Goal: Information Seeking & Learning: Learn about a topic

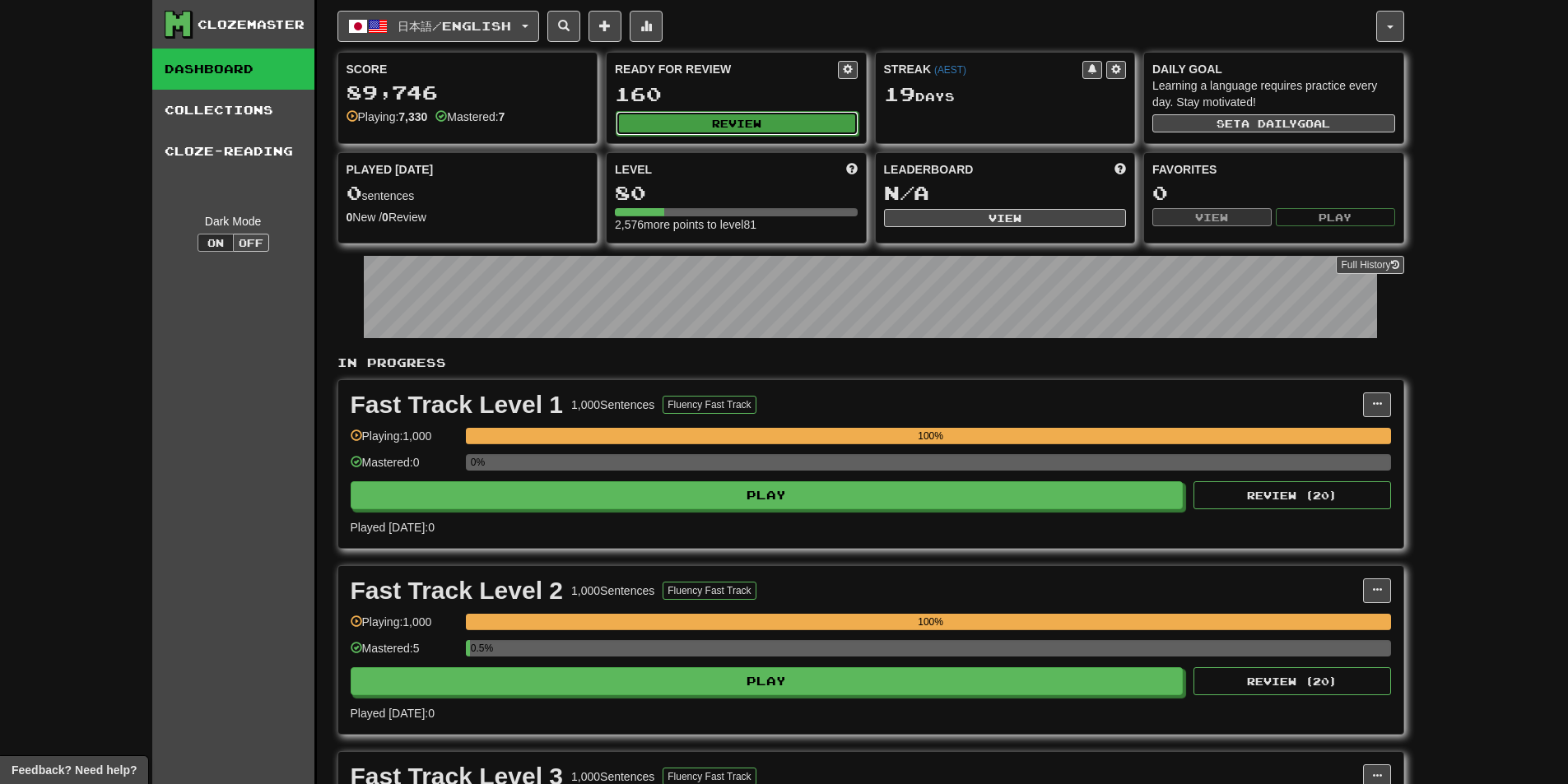
click at [770, 126] on button "Review" at bounding box center [736, 123] width 243 height 24
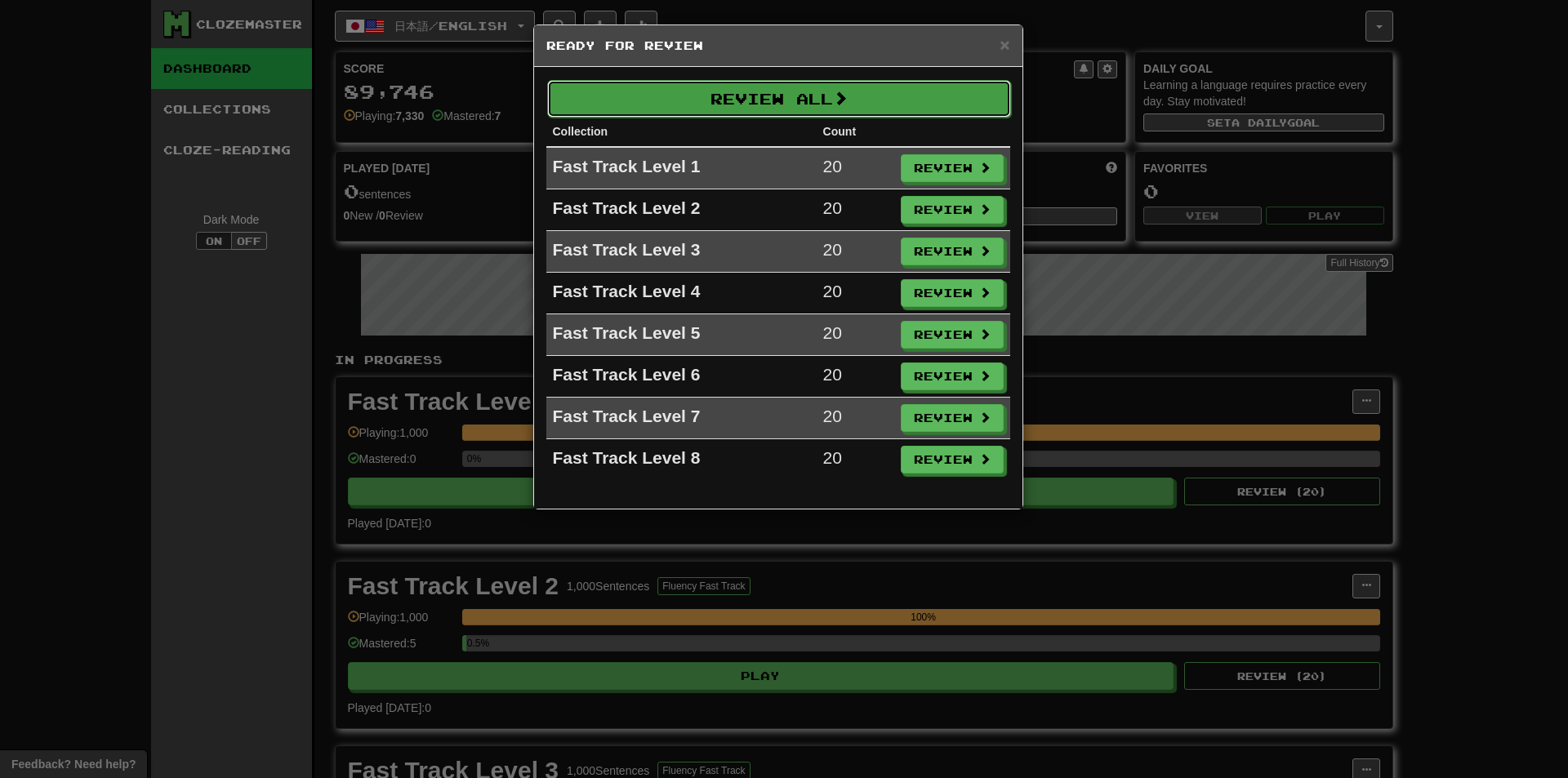
click at [887, 100] on button "Review All" at bounding box center [779, 98] width 464 height 38
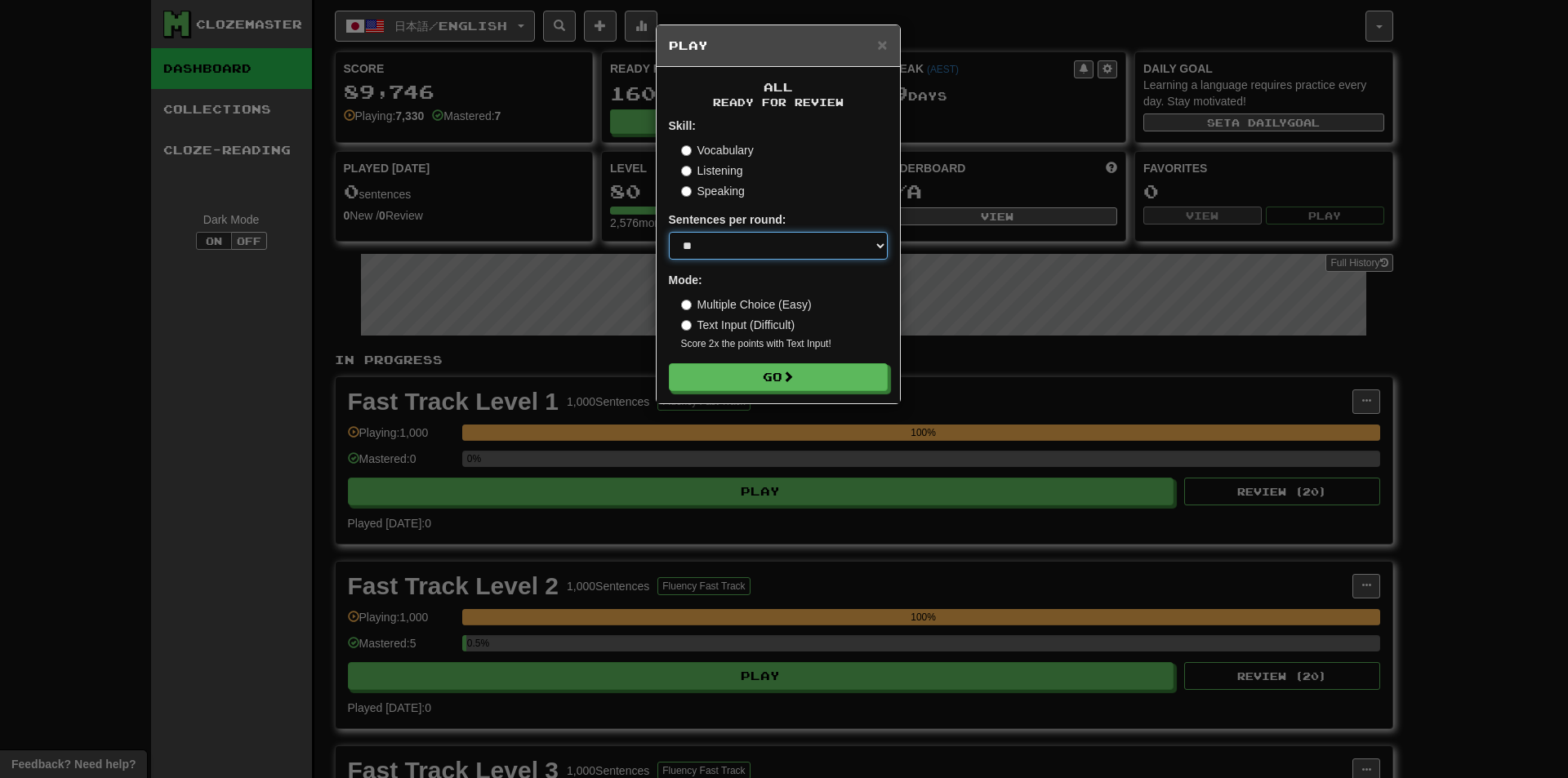
click at [779, 250] on select "* ** ** ** ** ** *** ********" at bounding box center [778, 246] width 218 height 28
select select "********"
click at [669, 232] on select "* ** ** ** ** ** *** ********" at bounding box center [778, 246] width 218 height 28
click at [847, 305] on div "Multiple Choice (Easy)" at bounding box center [784, 304] width 207 height 16
click at [818, 379] on button "Go" at bounding box center [779, 377] width 218 height 28
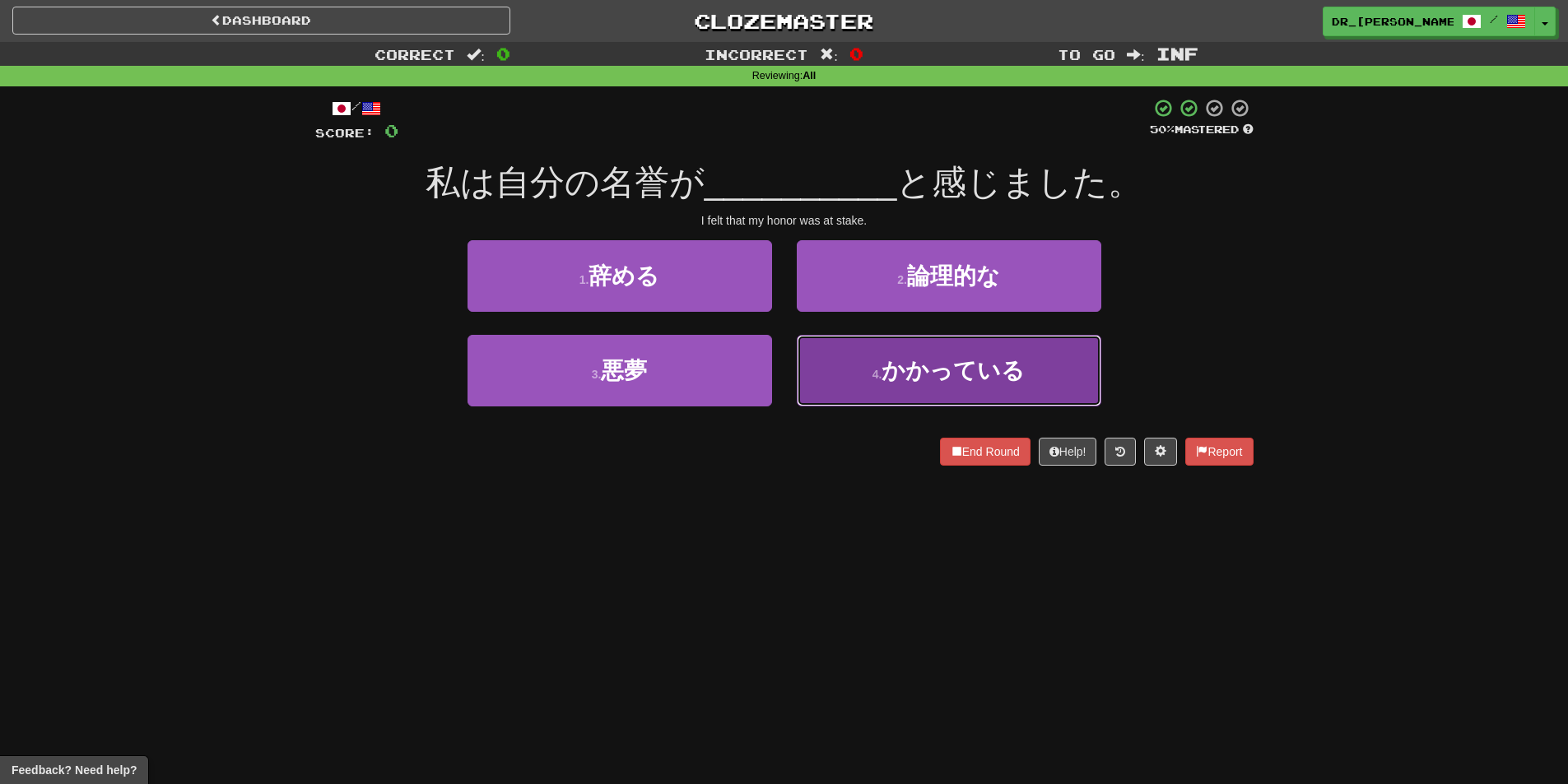
click at [935, 358] on span "かかっている" at bounding box center [953, 371] width 144 height 25
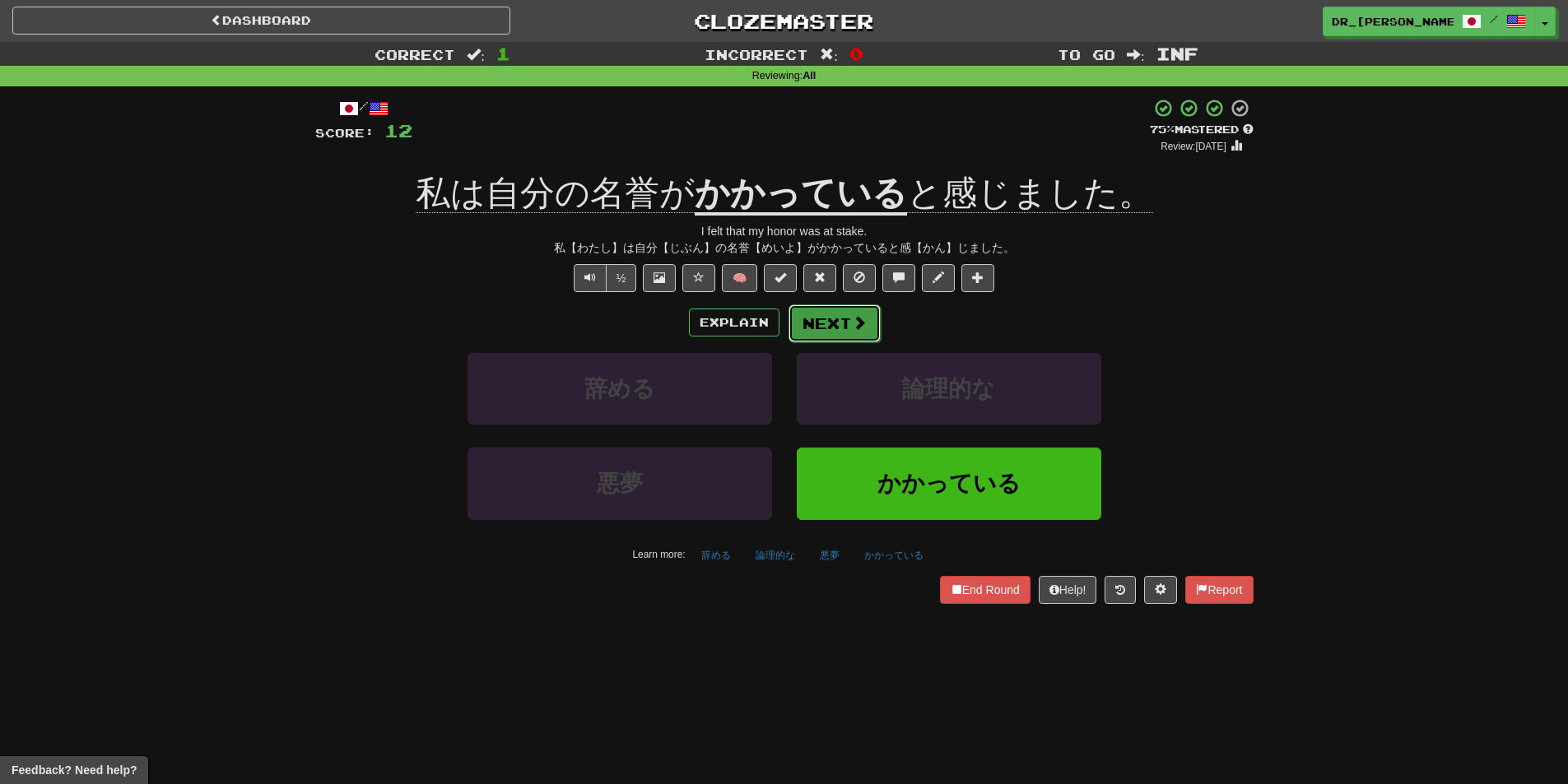
click at [838, 324] on button "Next" at bounding box center [834, 323] width 92 height 38
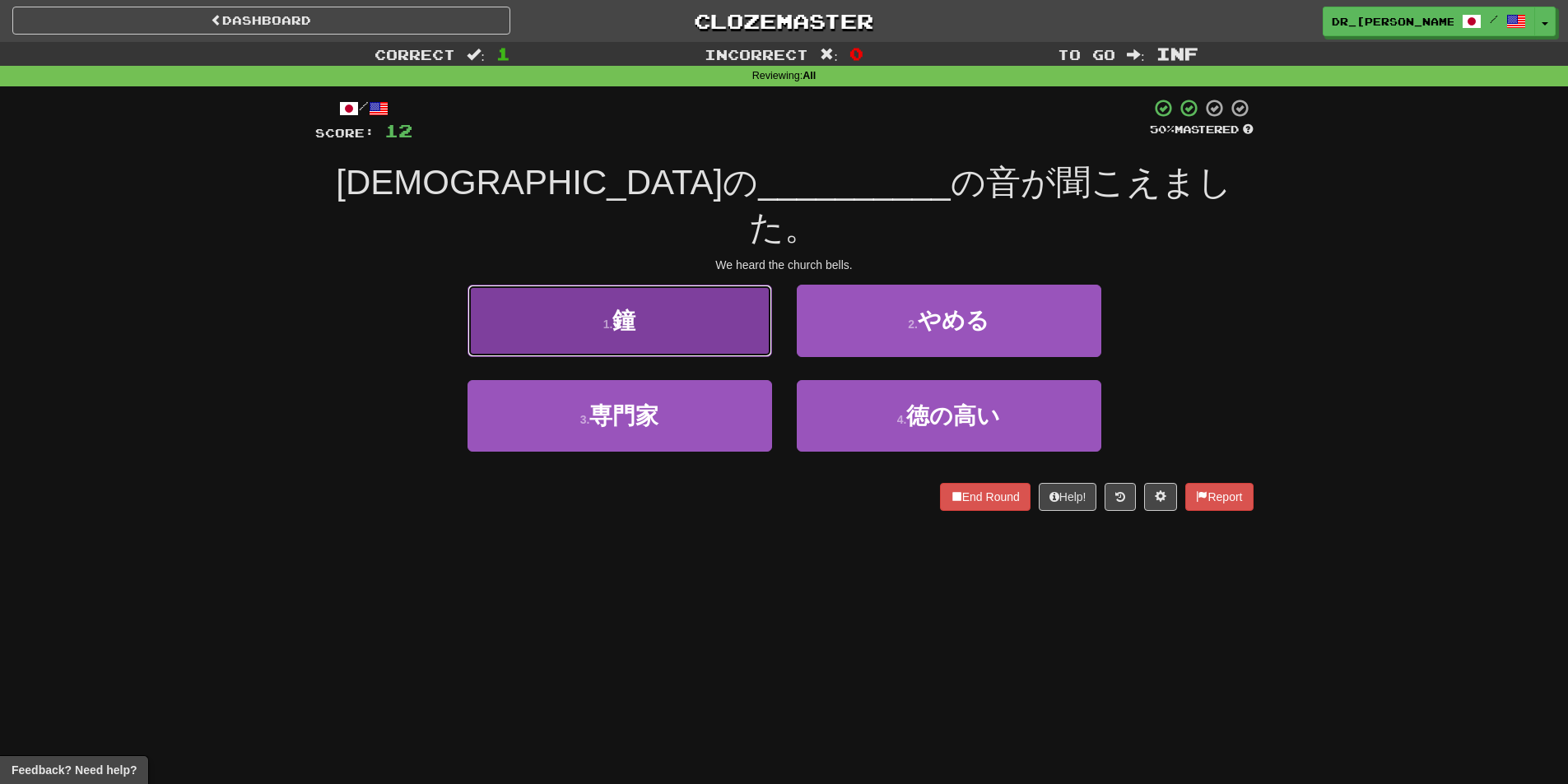
click at [702, 288] on button "1 . 鐘" at bounding box center [620, 320] width 305 height 72
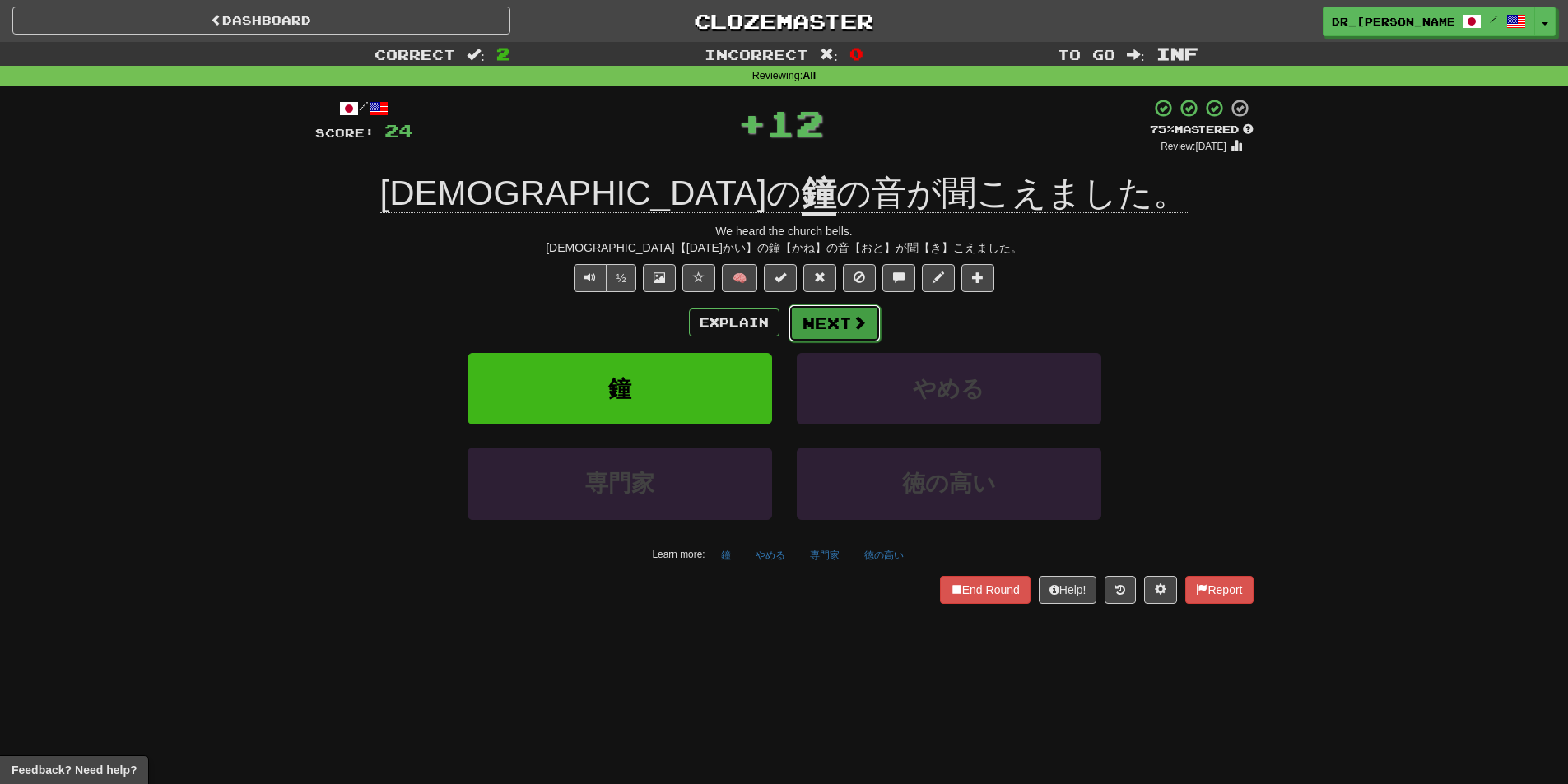
click at [857, 326] on span at bounding box center [859, 322] width 15 height 15
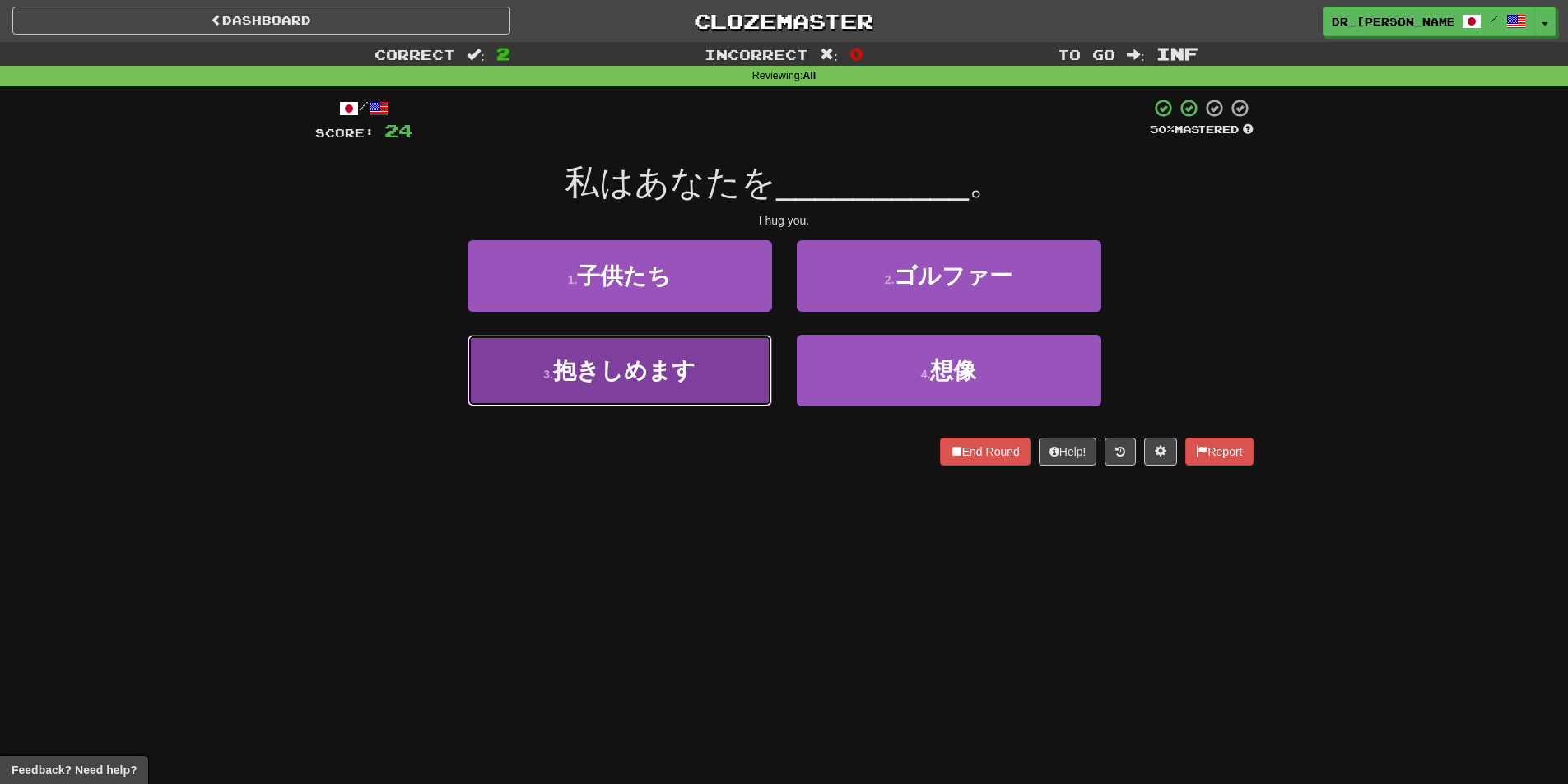
click at [723, 374] on button "3 . 抱きしめます" at bounding box center [620, 371] width 305 height 72
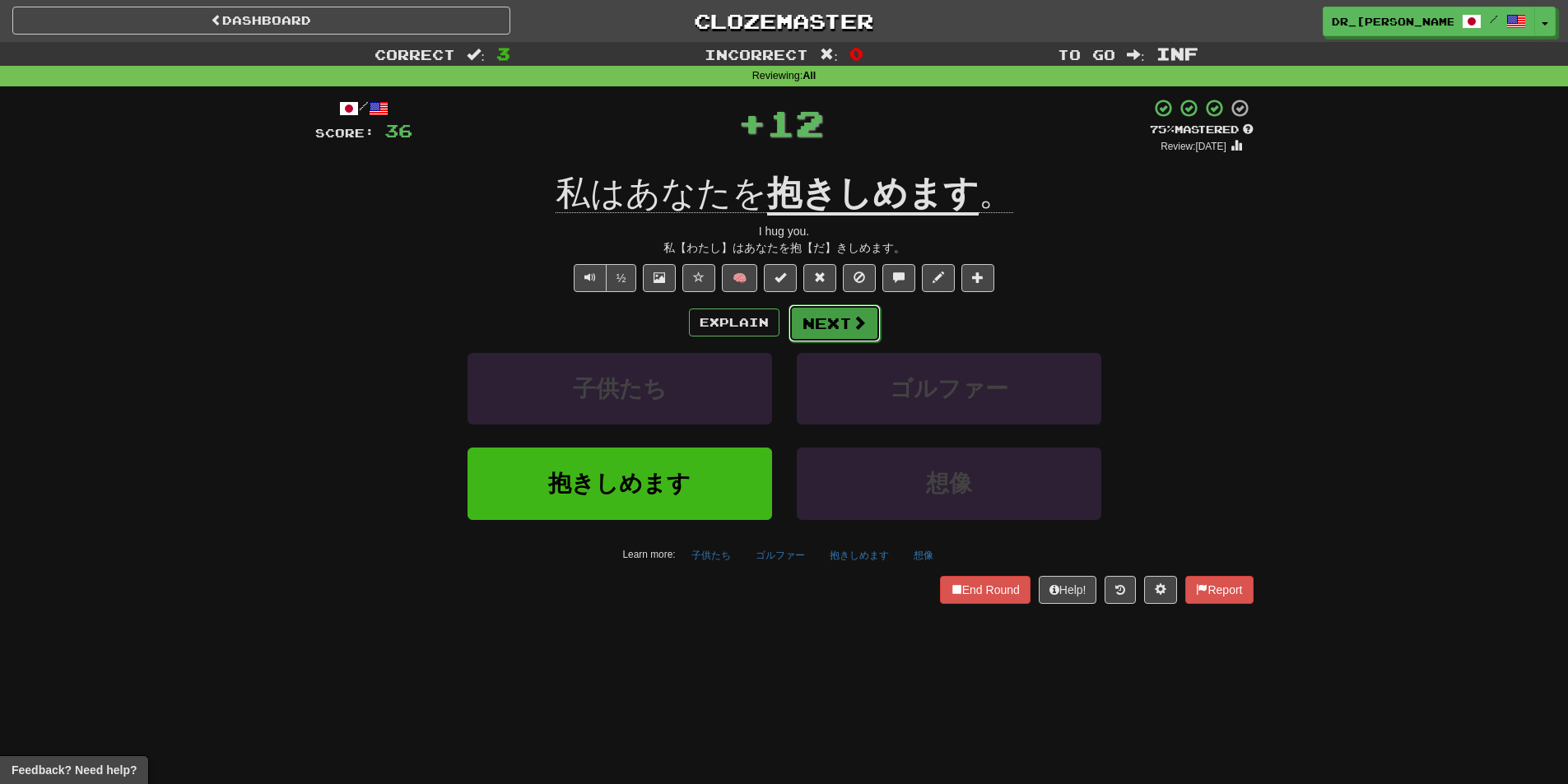
click at [838, 329] on button "Next" at bounding box center [834, 323] width 92 height 38
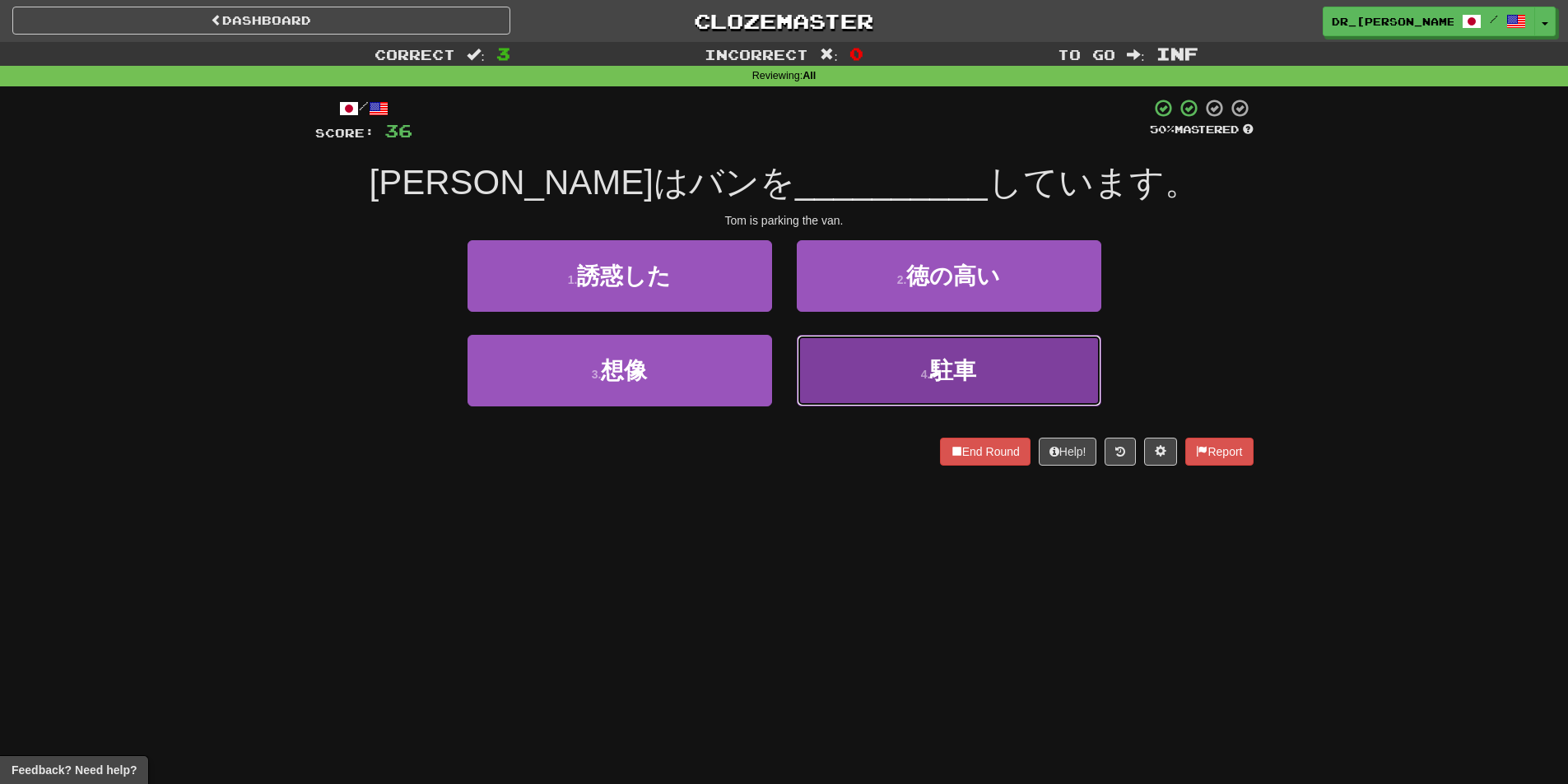
click at [859, 367] on button "4 . 駐車" at bounding box center [949, 371] width 305 height 72
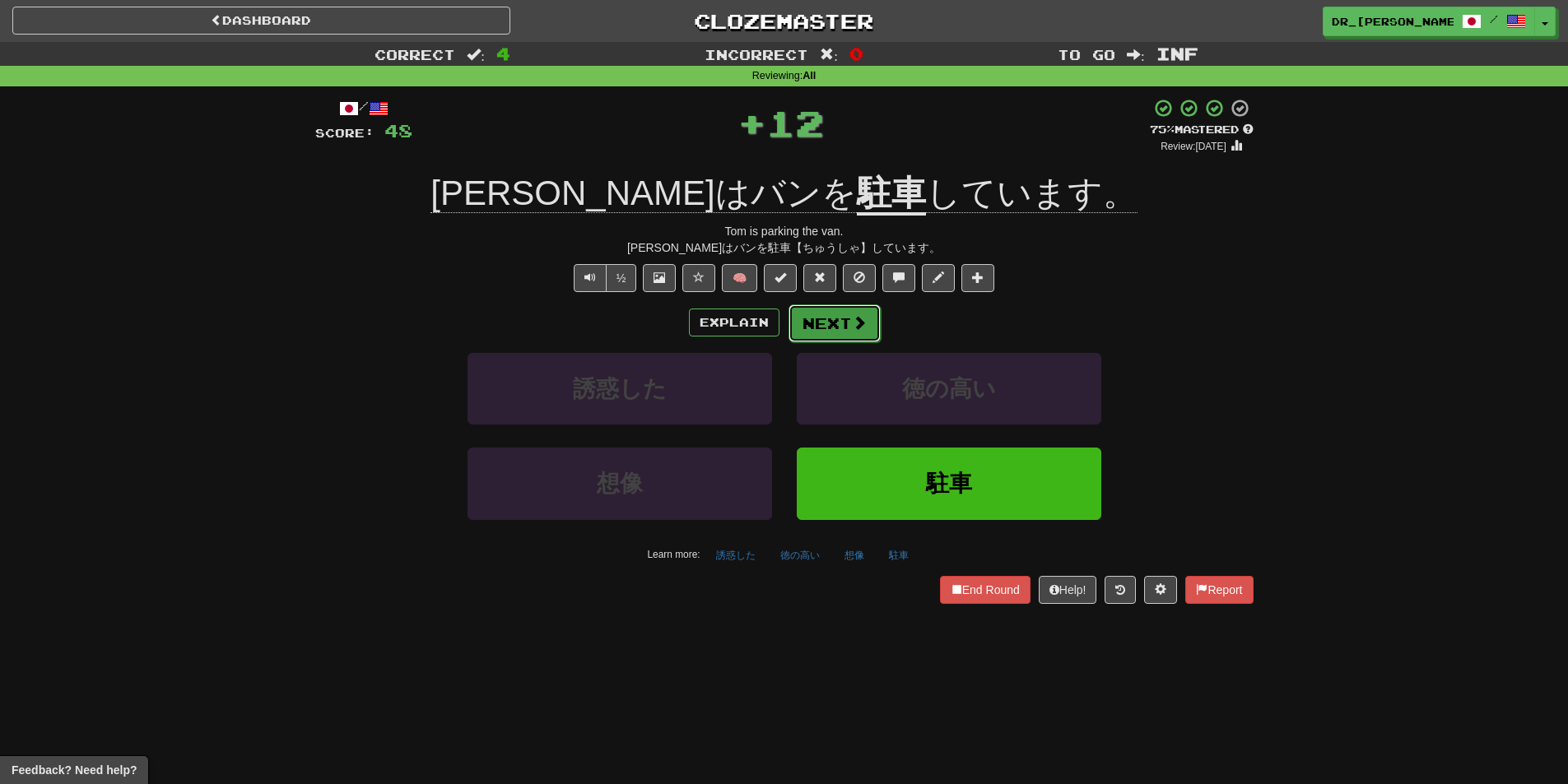
click at [847, 311] on button "Next" at bounding box center [834, 323] width 92 height 38
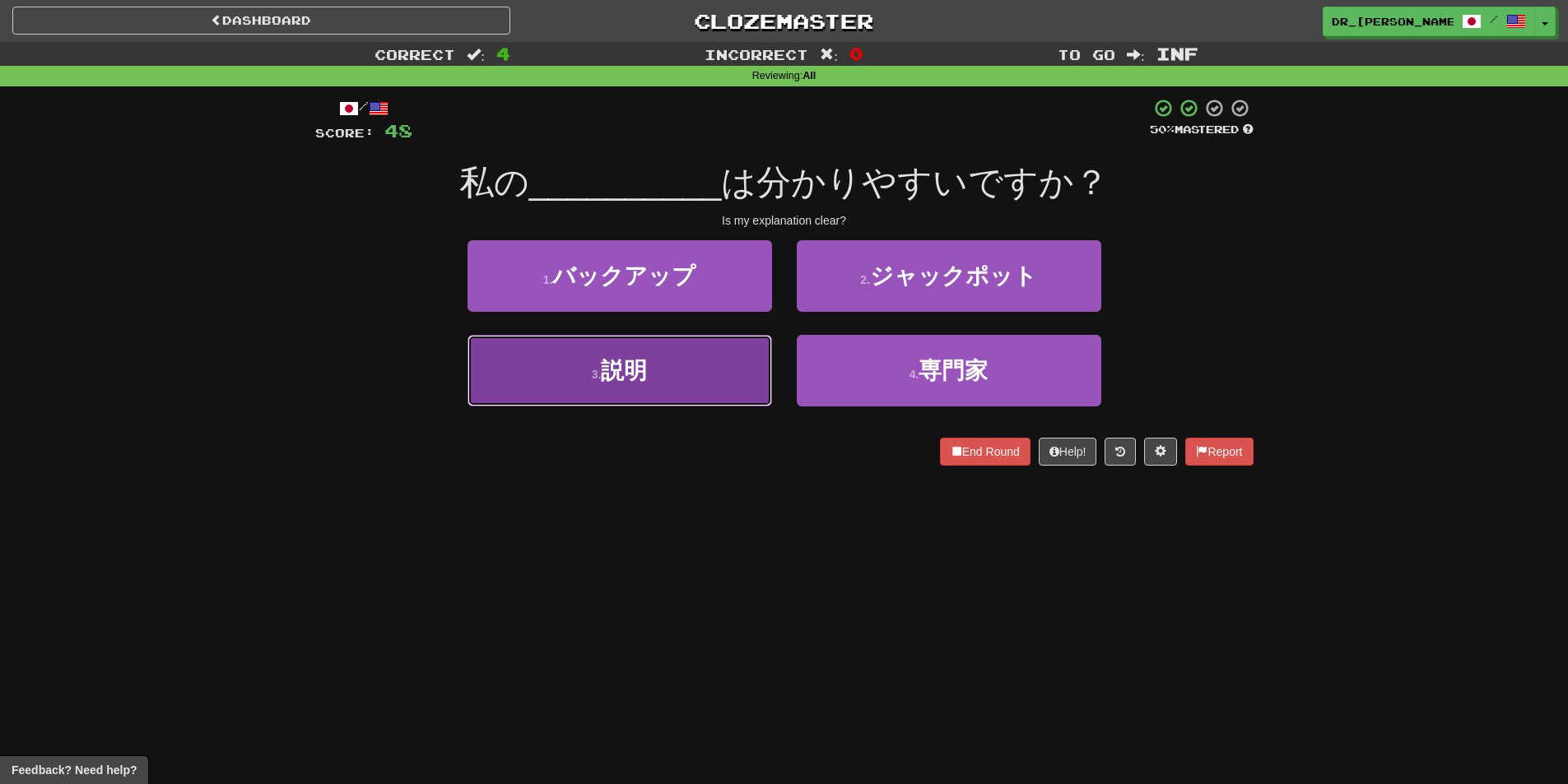
click at [731, 368] on button "3 . 説明" at bounding box center [620, 371] width 305 height 72
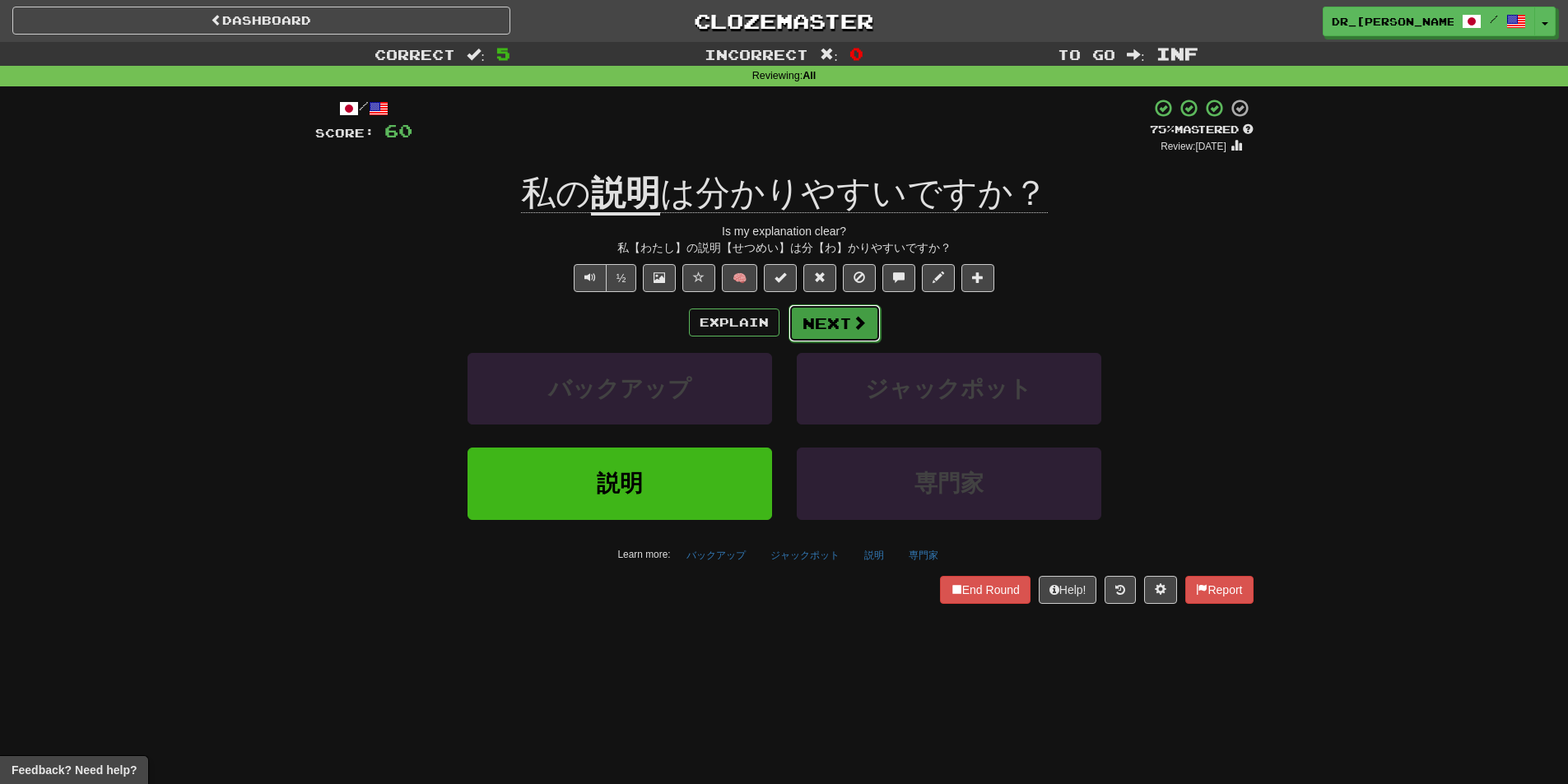
click at [860, 323] on span at bounding box center [859, 322] width 15 height 15
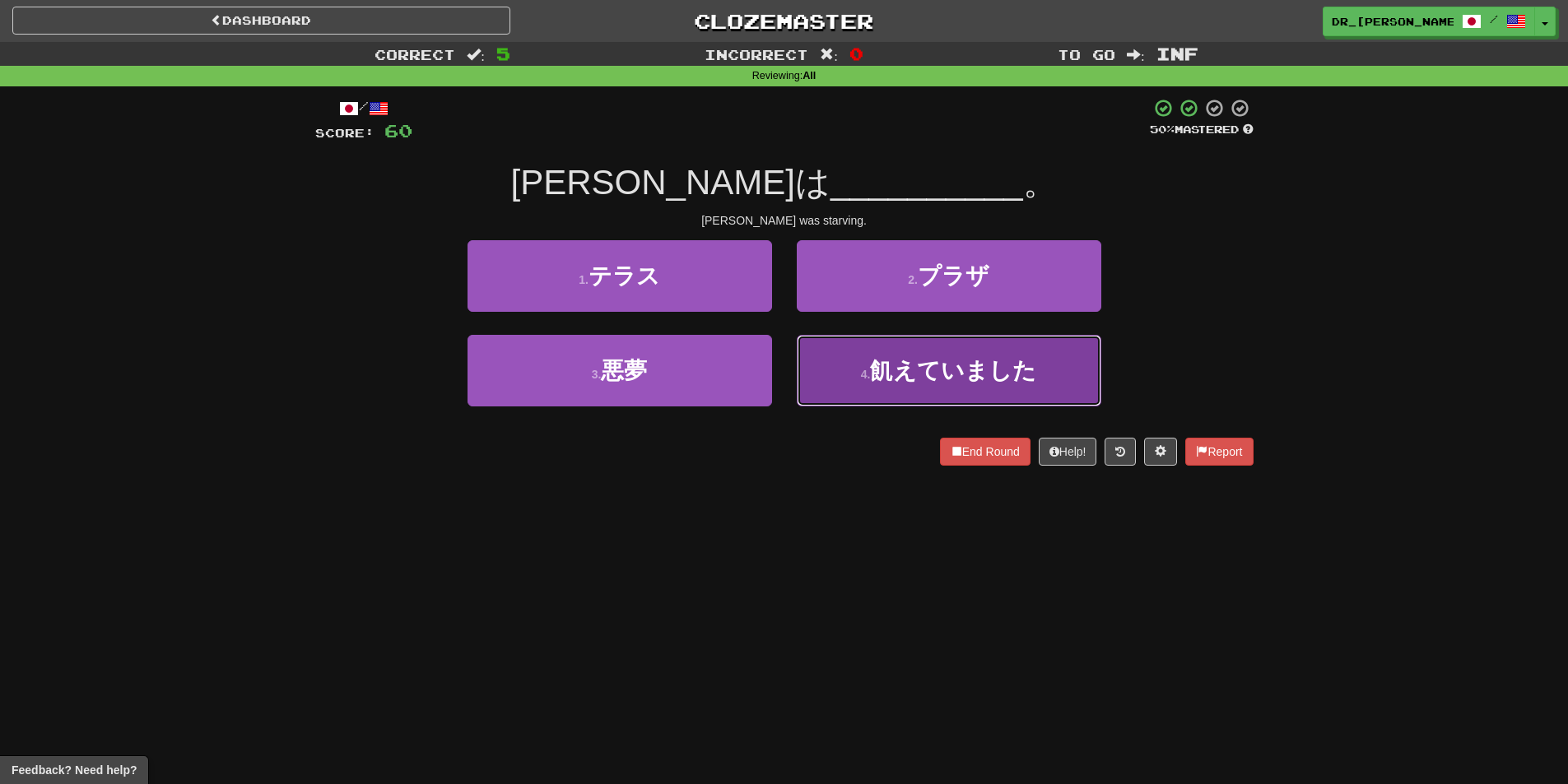
click at [883, 376] on span "飢えていました" at bounding box center [953, 371] width 166 height 25
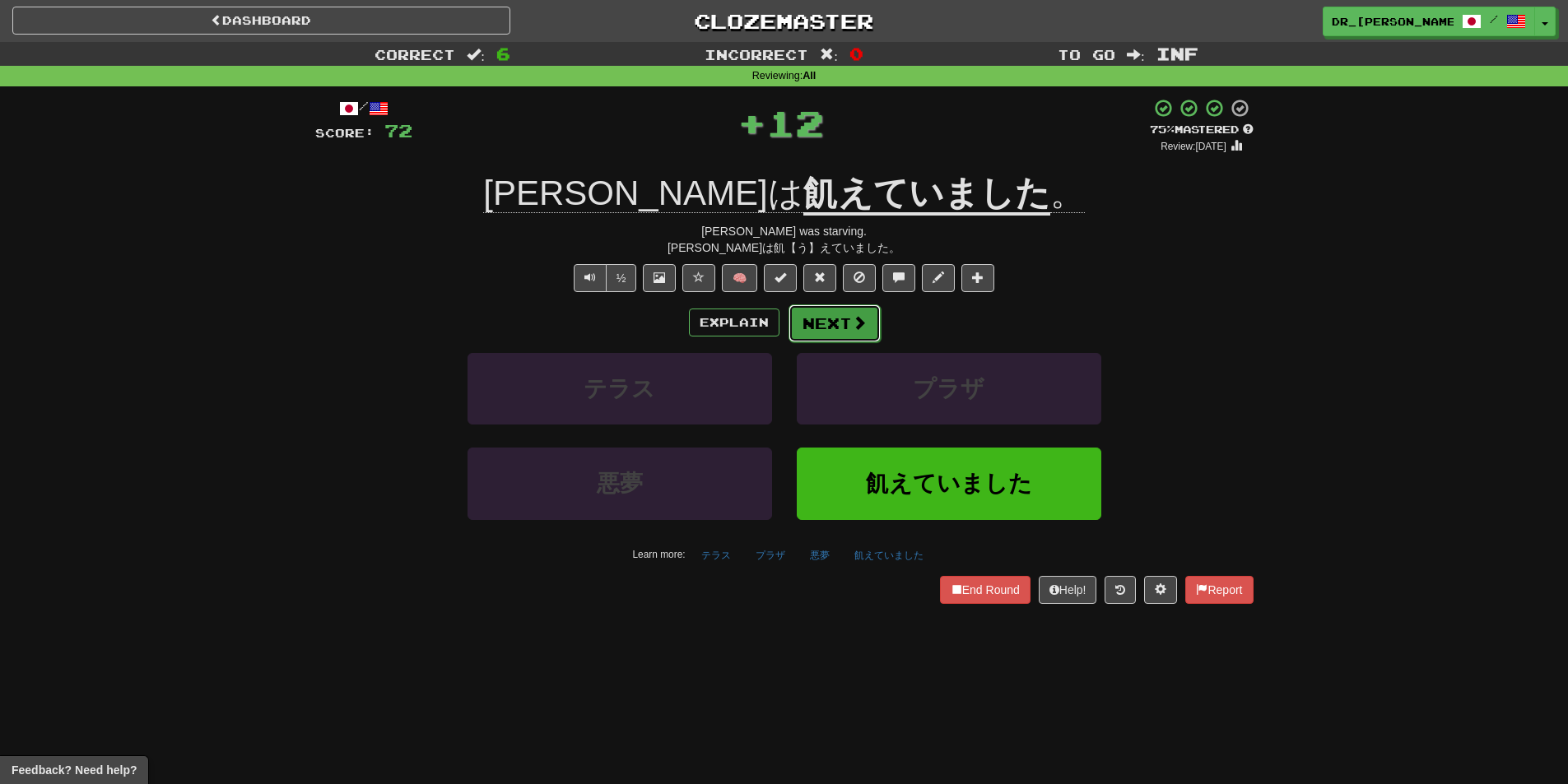
click at [856, 328] on span at bounding box center [859, 322] width 15 height 15
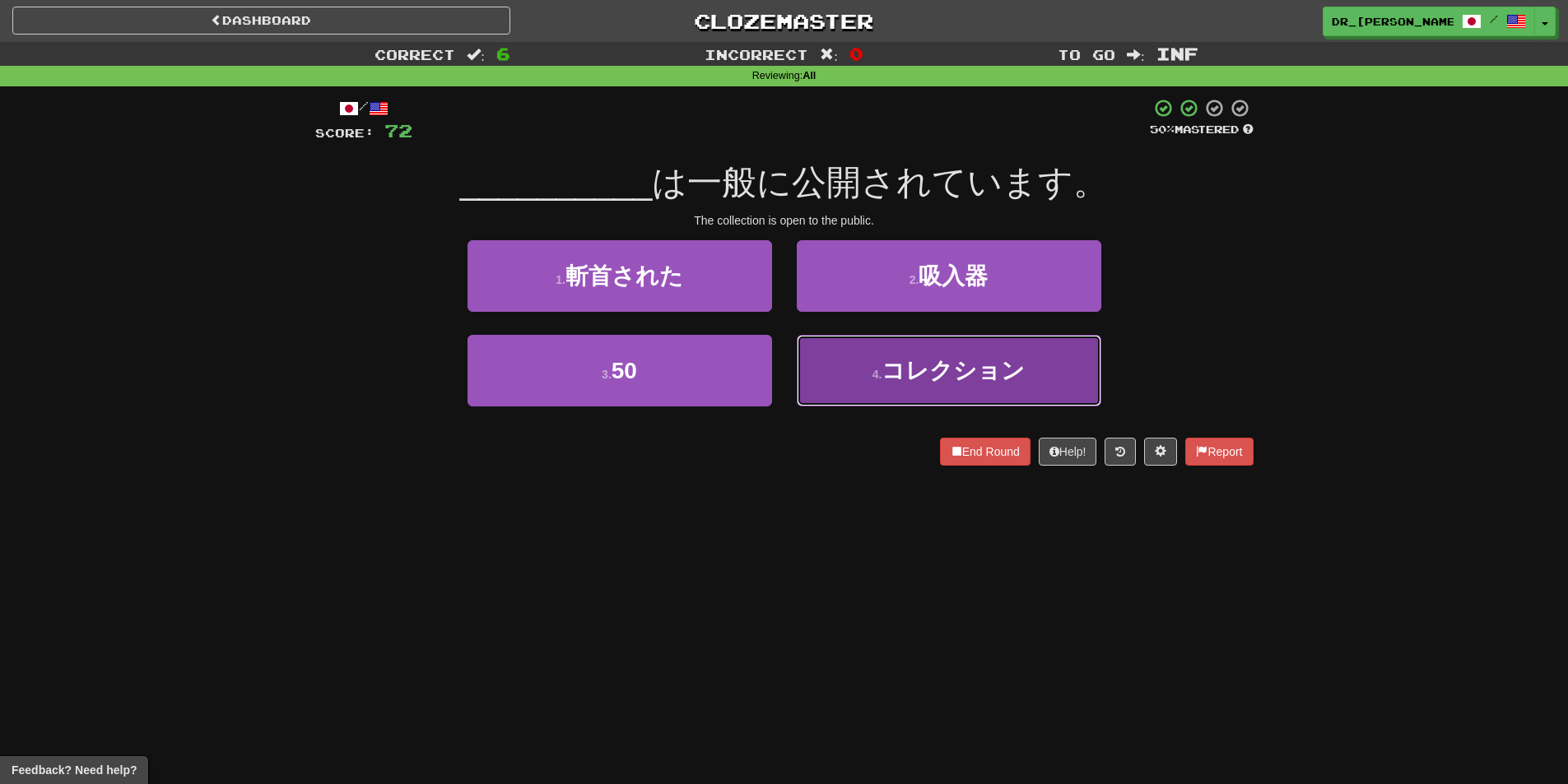
click at [866, 375] on button "4 . コレクション" at bounding box center [949, 371] width 305 height 72
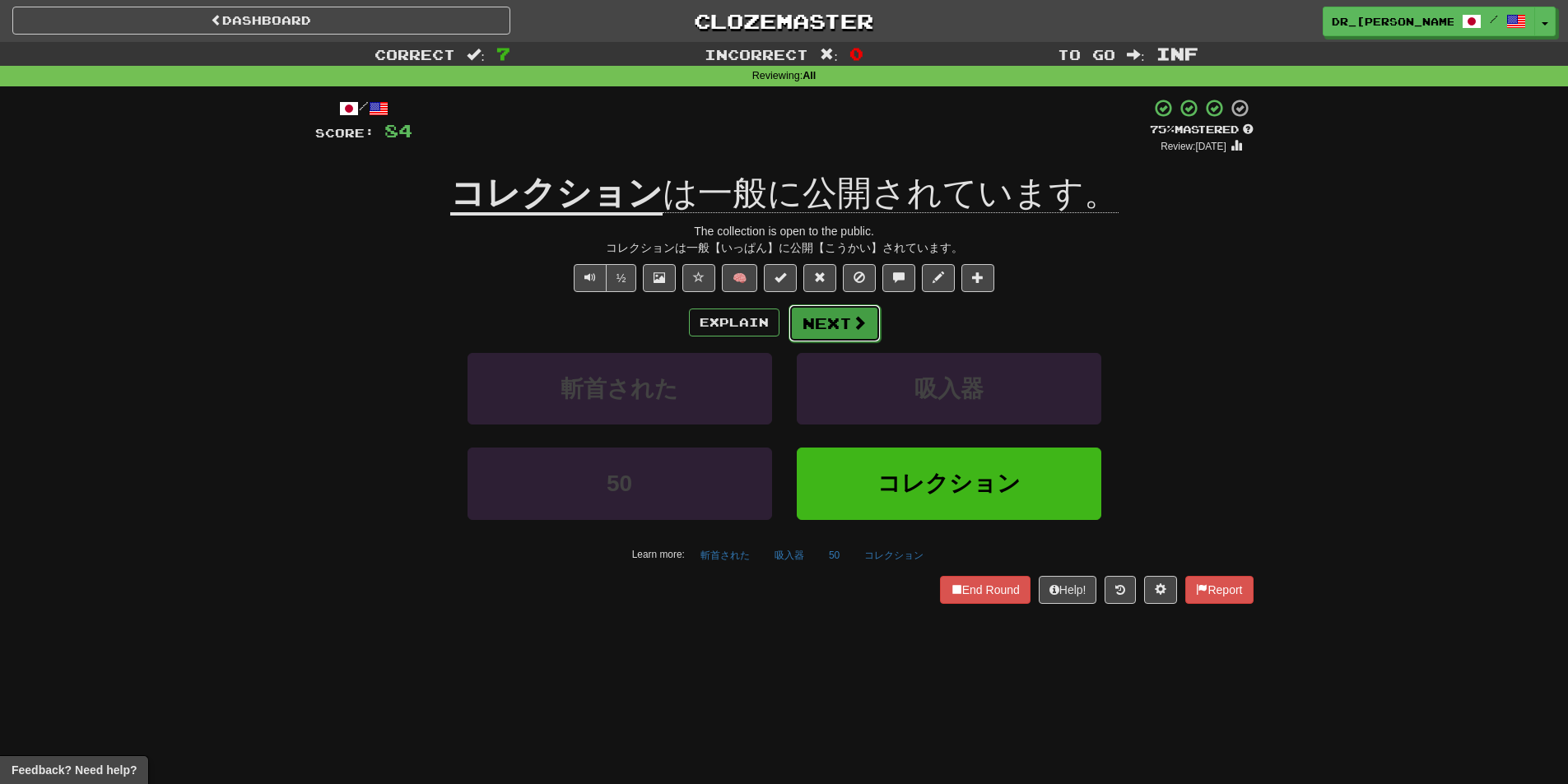
click at [831, 317] on button "Next" at bounding box center [834, 323] width 92 height 38
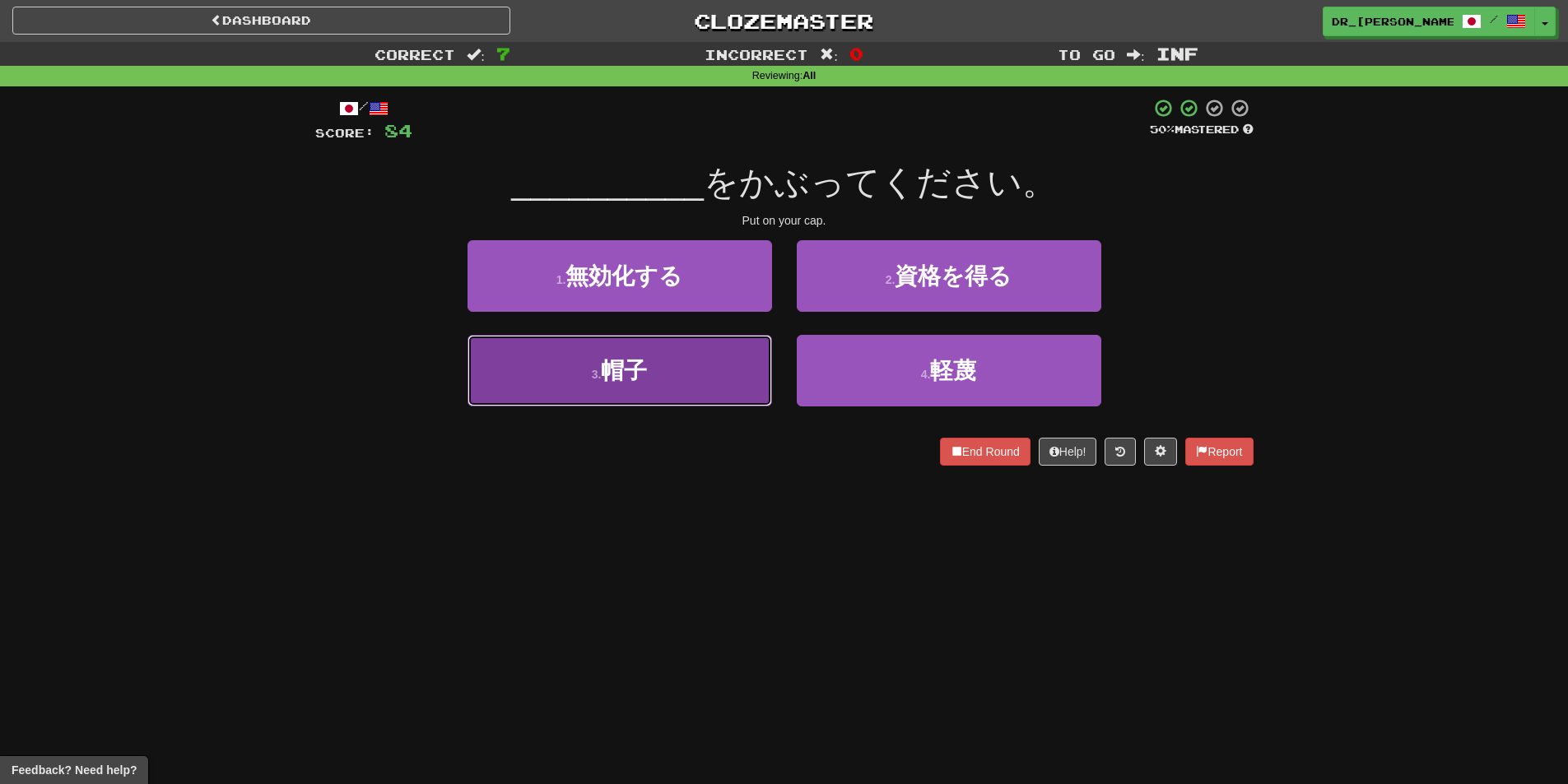
click at [730, 366] on button "3 . 帽子" at bounding box center [620, 371] width 305 height 72
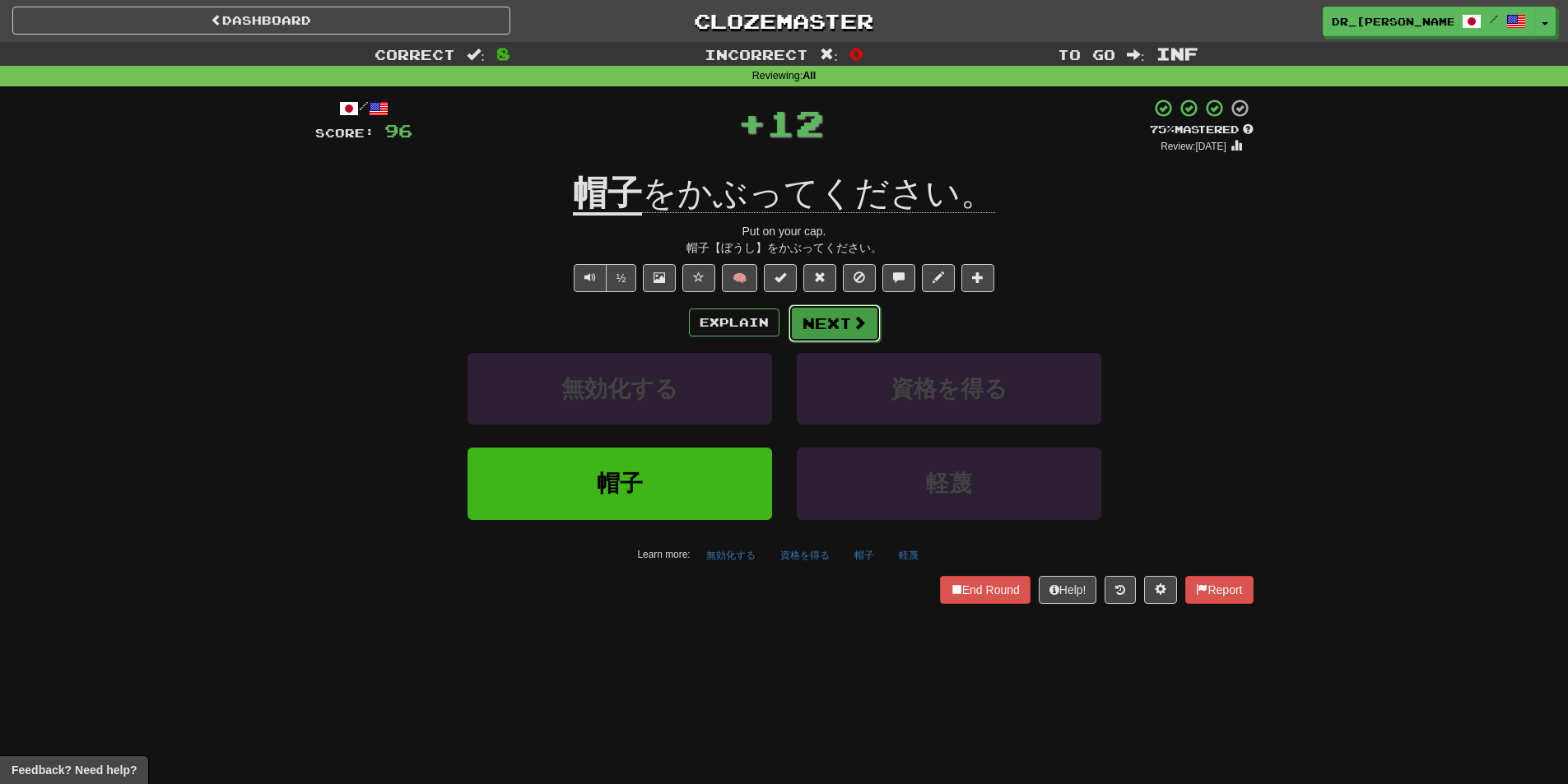
click at [853, 322] on span at bounding box center [859, 322] width 15 height 15
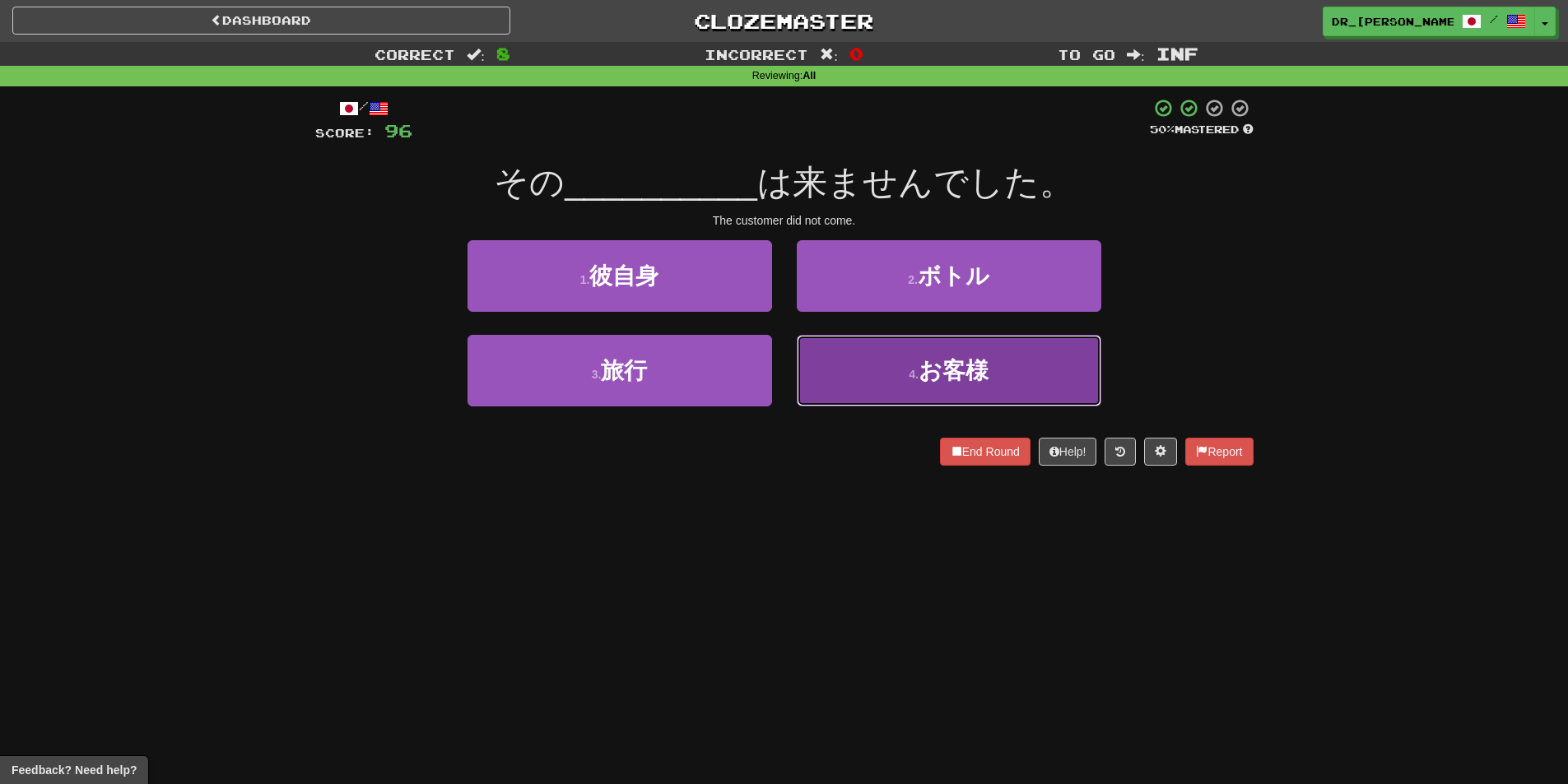
click at [883, 355] on button "4 . お客様" at bounding box center [949, 371] width 305 height 72
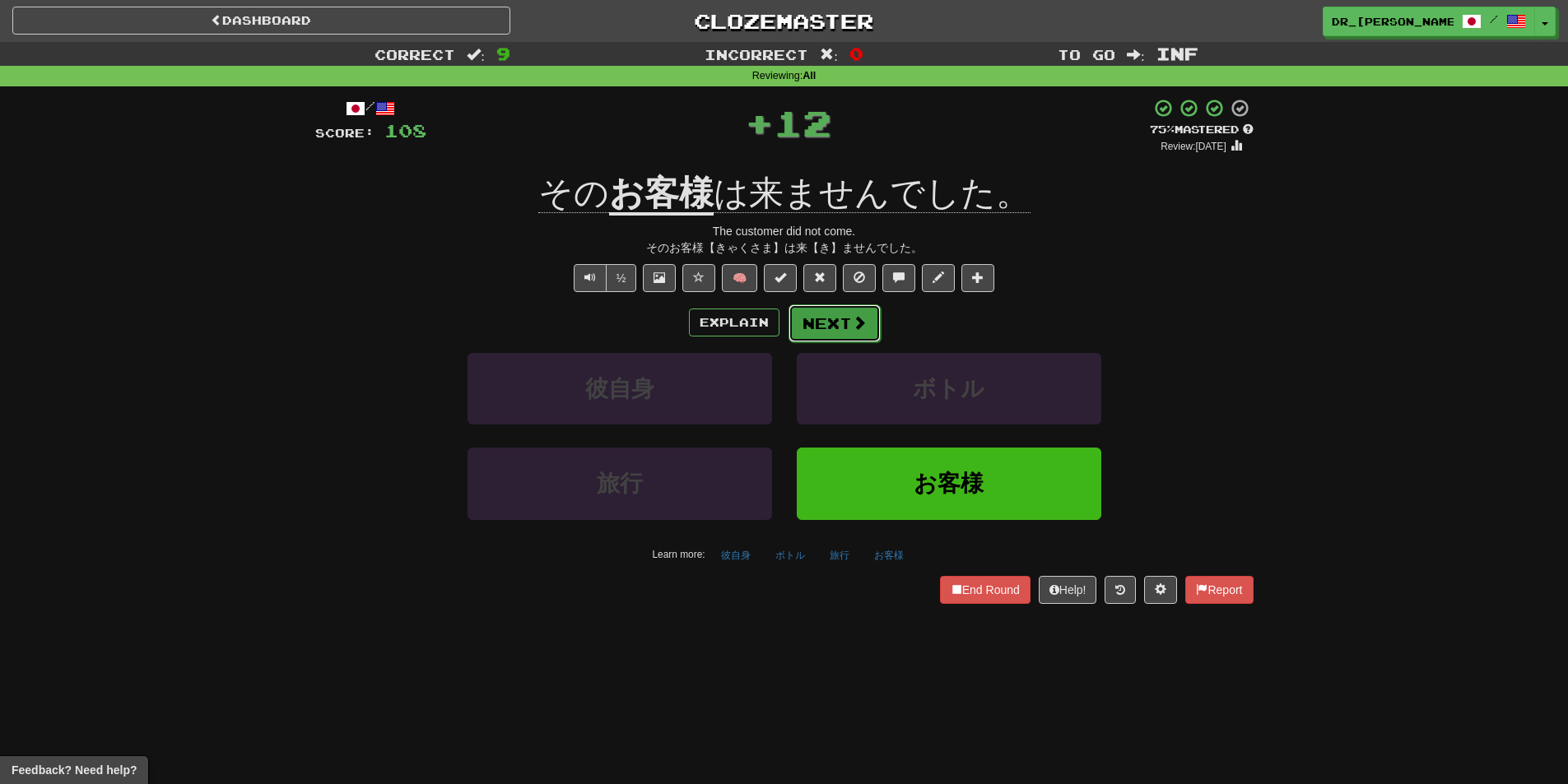
click at [858, 323] on span at bounding box center [859, 322] width 15 height 15
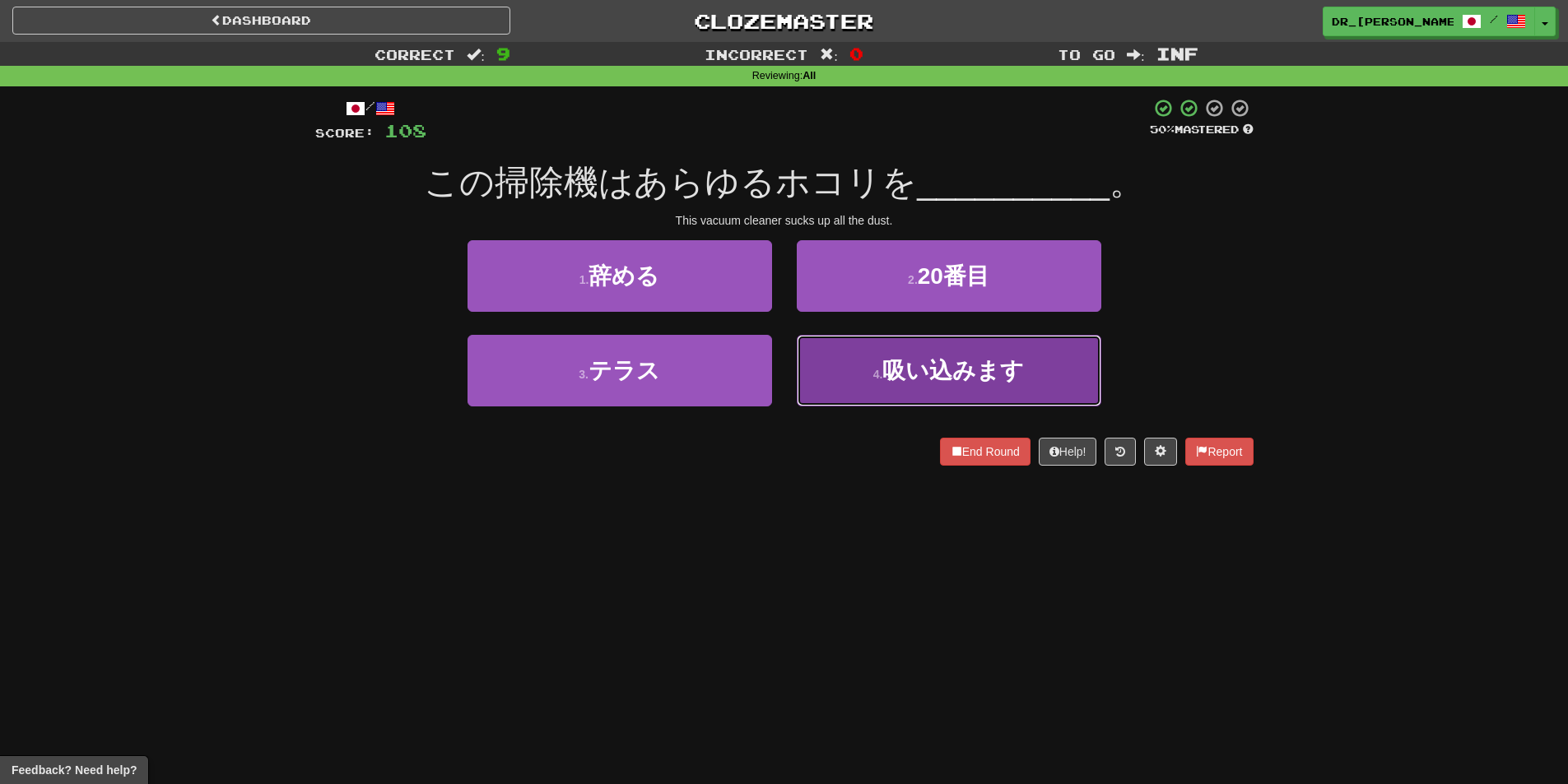
click at [898, 356] on button "4 . 吸い込みます" at bounding box center [949, 371] width 305 height 72
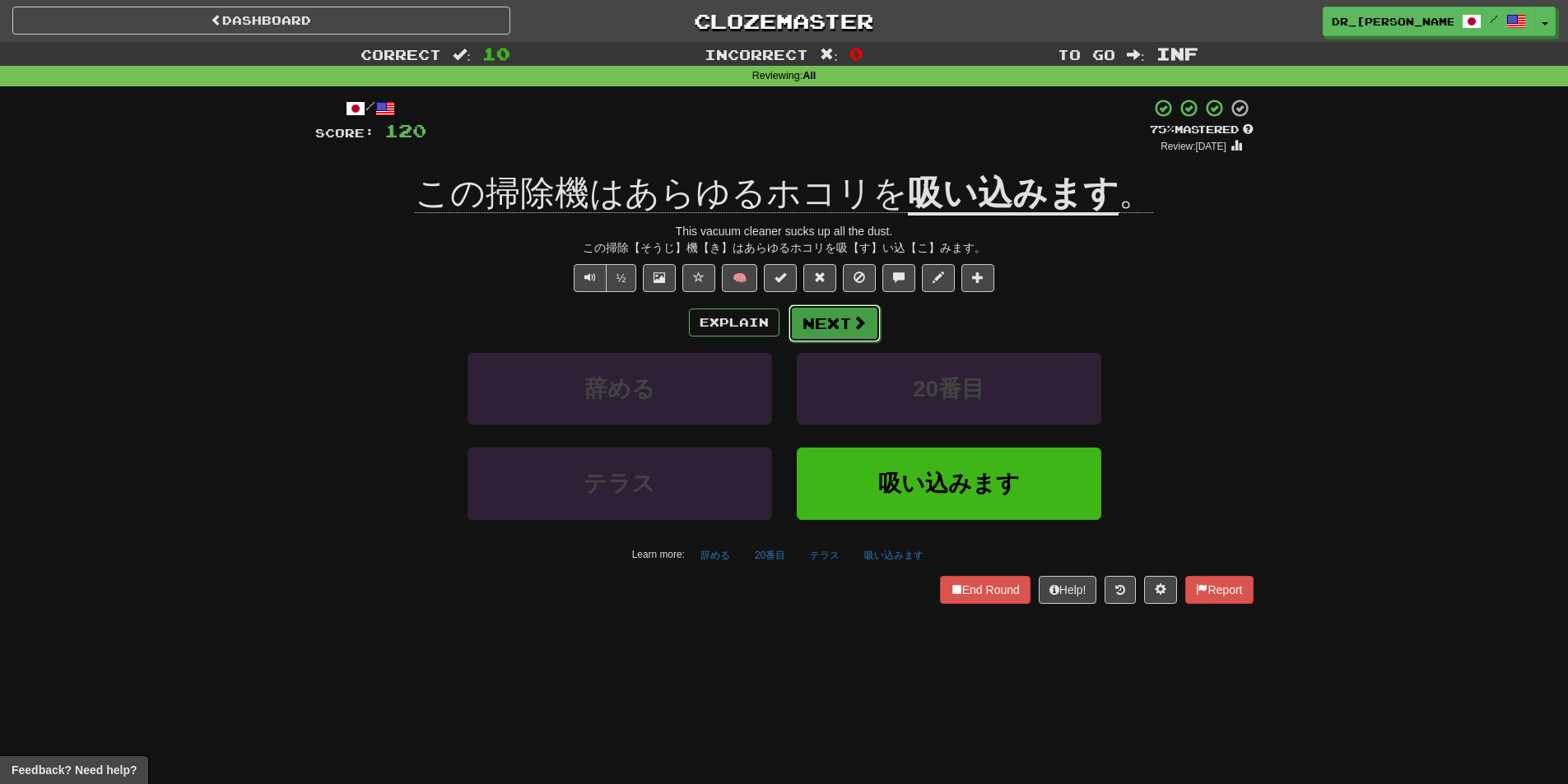
click at [866, 325] on button "Next" at bounding box center [834, 323] width 92 height 38
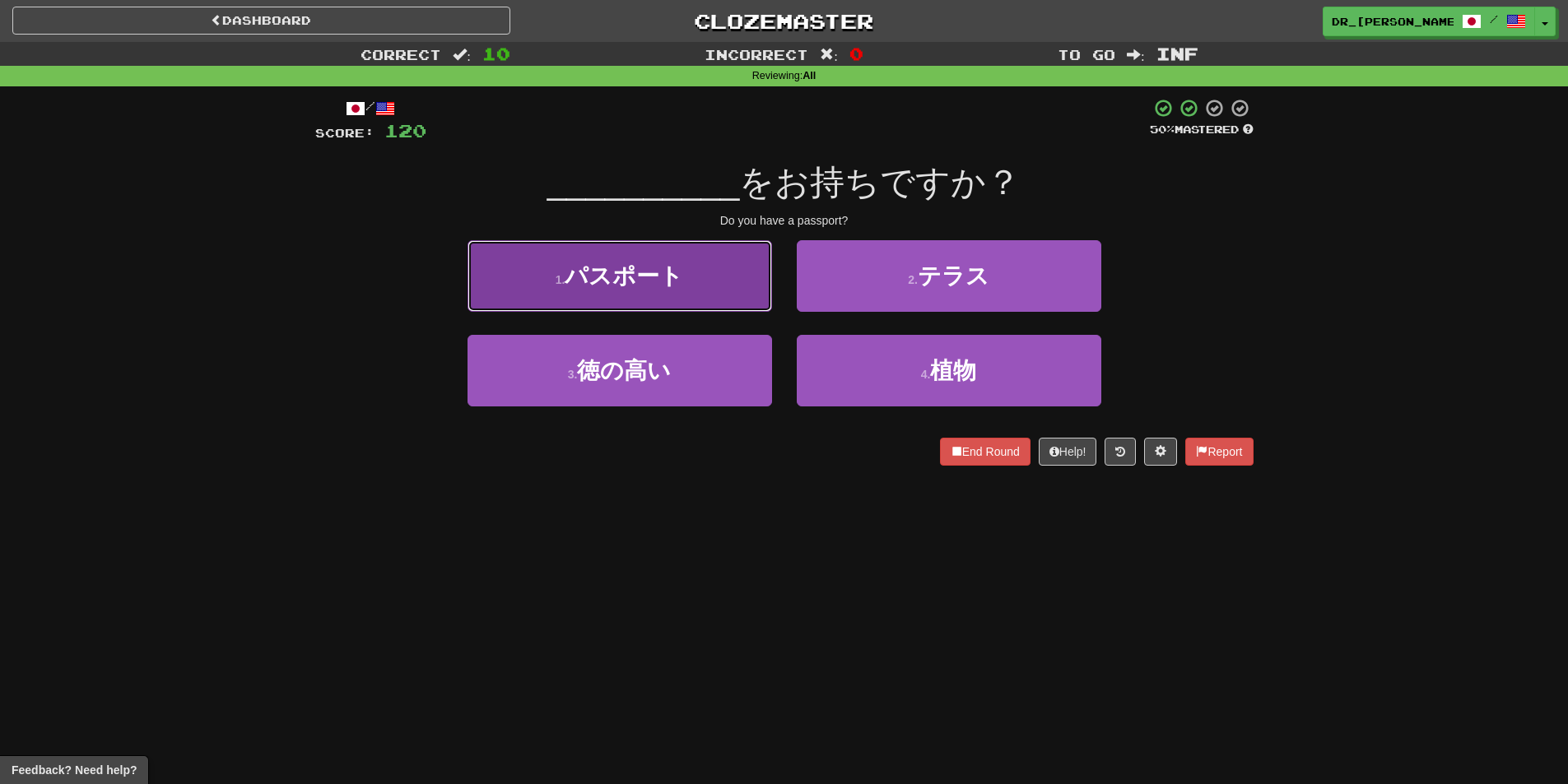
click at [708, 282] on button "1 . パスポート" at bounding box center [620, 277] width 305 height 72
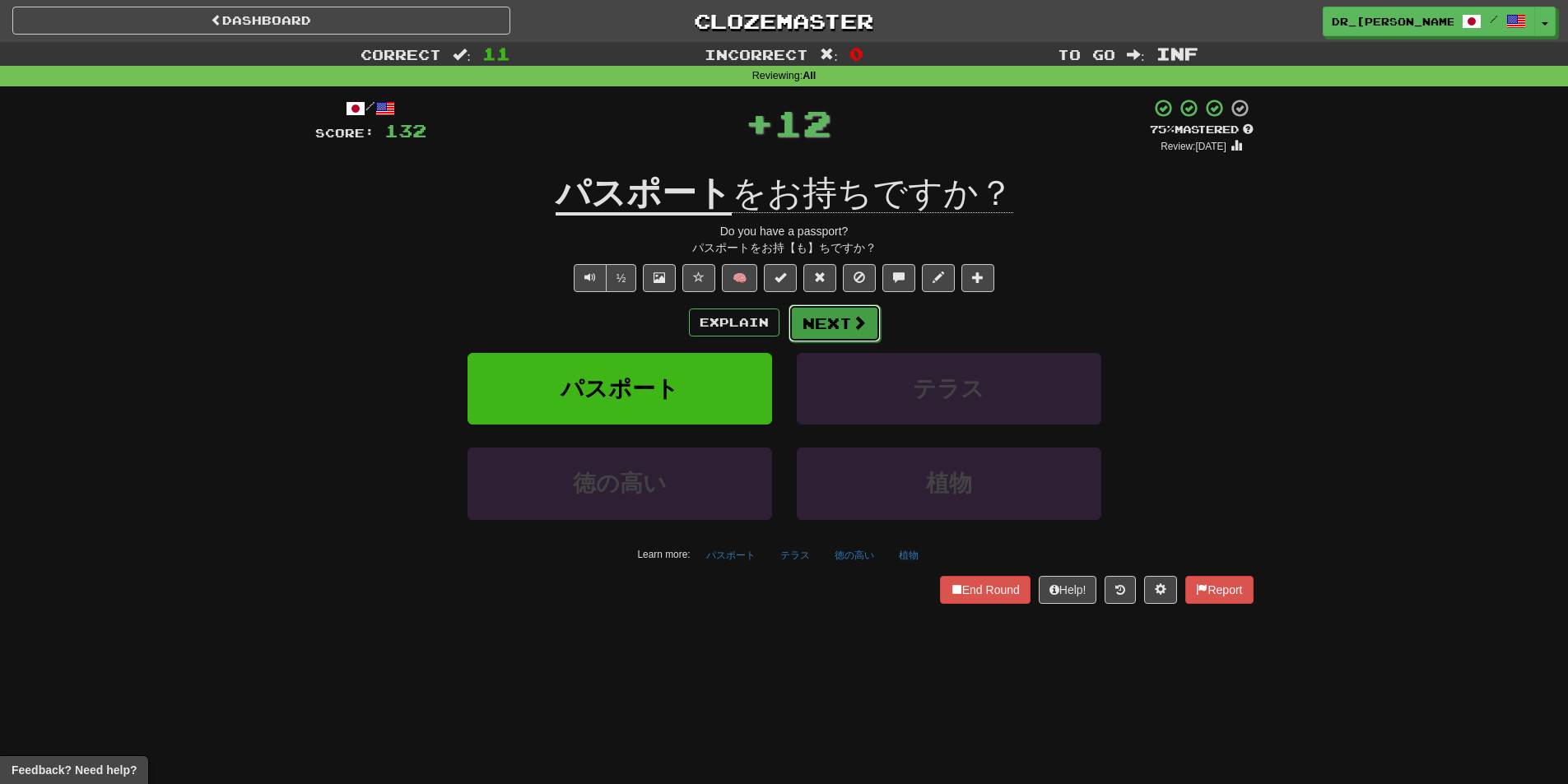
click at [825, 321] on button "Next" at bounding box center [834, 323] width 92 height 38
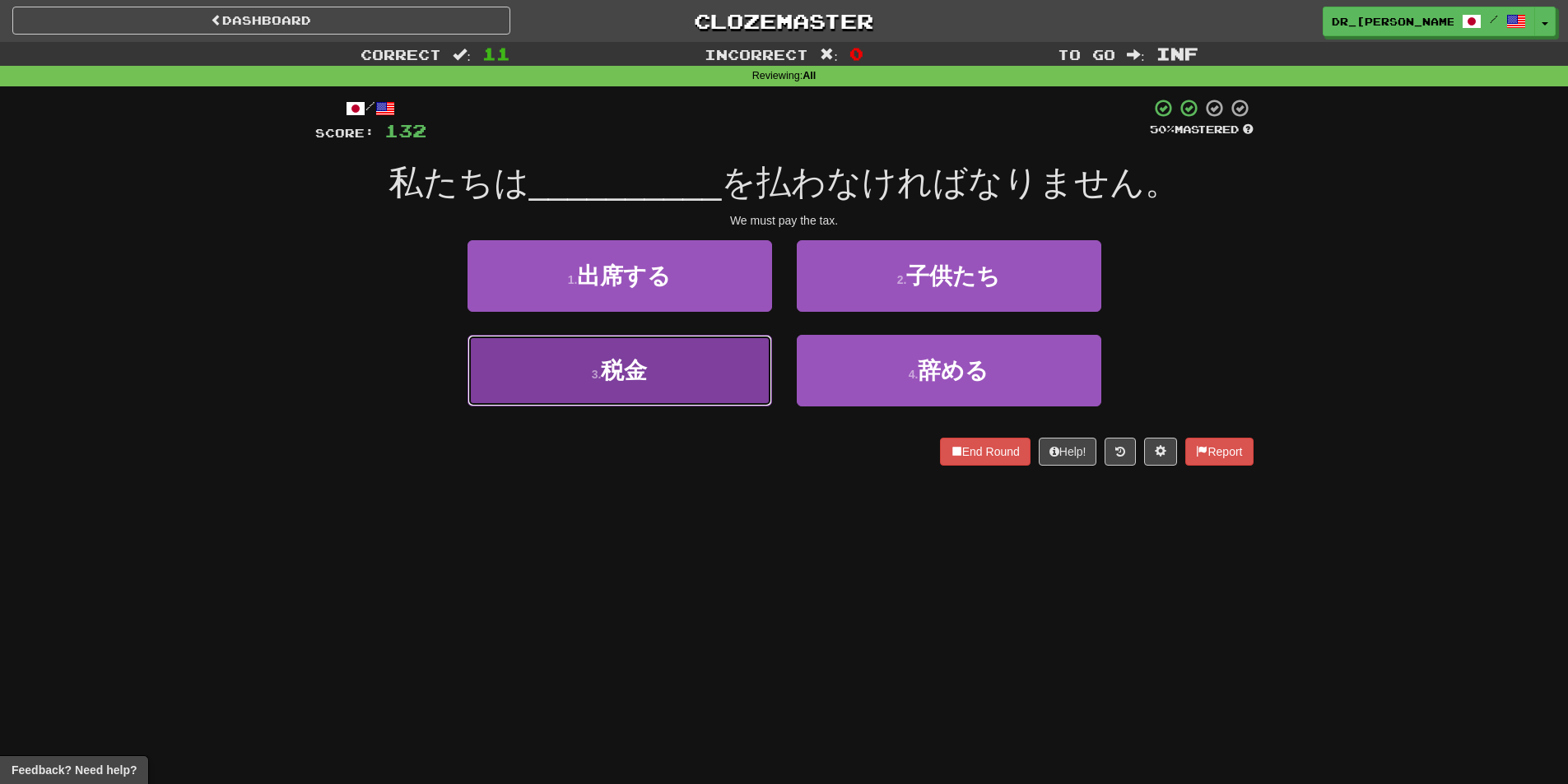
click at [720, 361] on button "3 . 税金" at bounding box center [620, 371] width 305 height 72
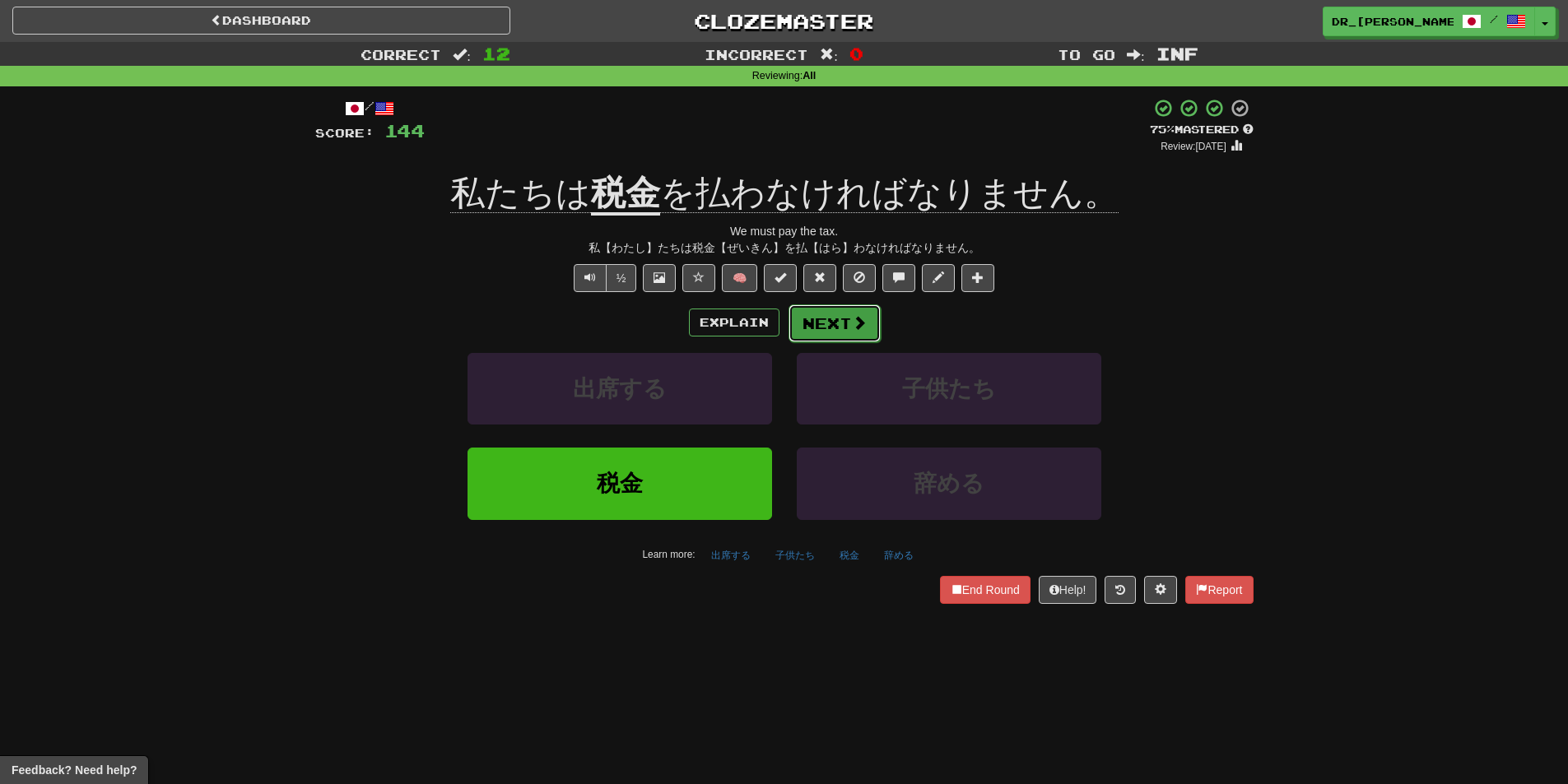
click at [843, 325] on button "Next" at bounding box center [834, 323] width 92 height 38
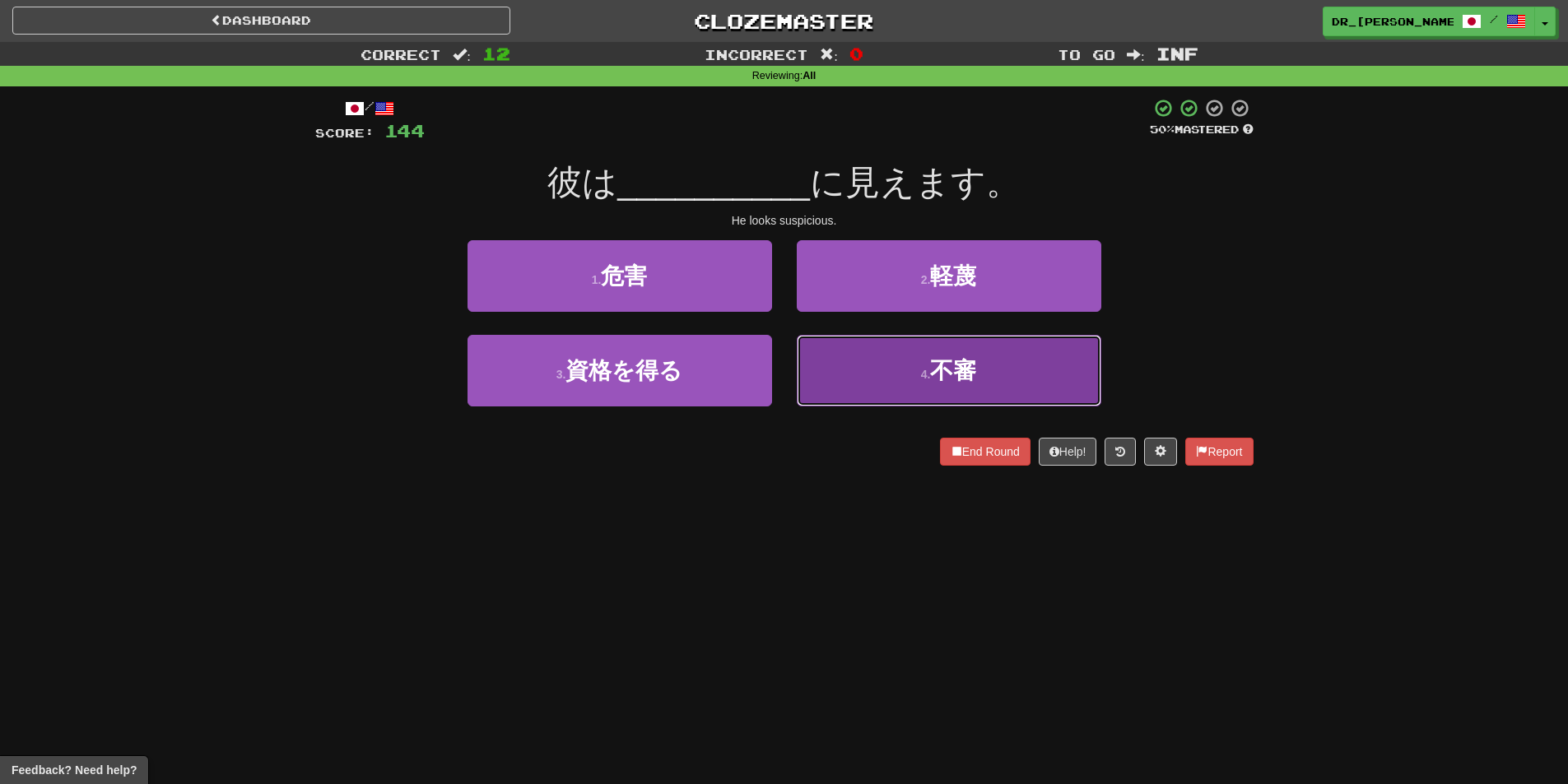
click at [923, 384] on button "4 . 不審" at bounding box center [949, 371] width 305 height 72
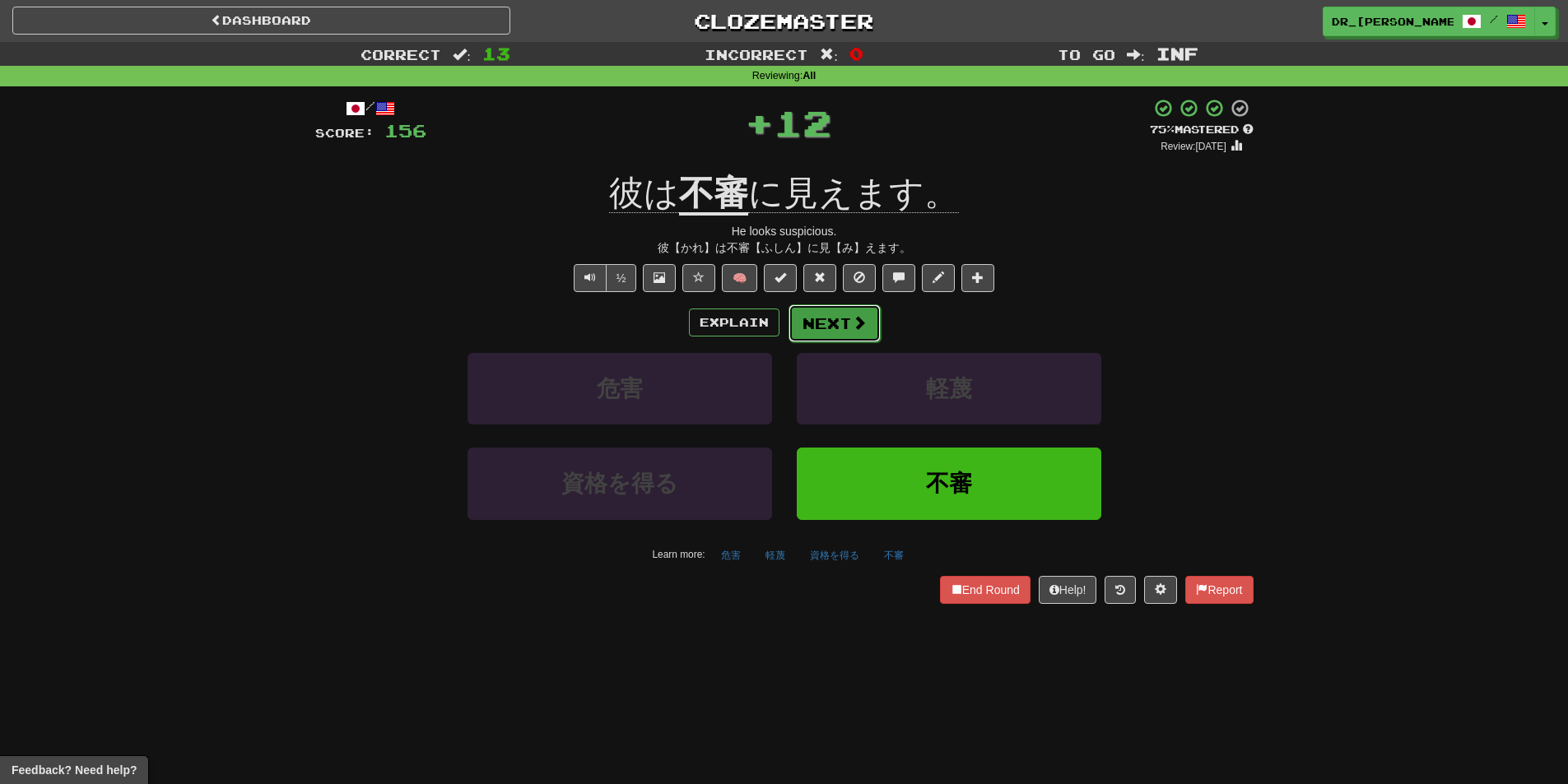
click at [861, 324] on span at bounding box center [859, 322] width 15 height 15
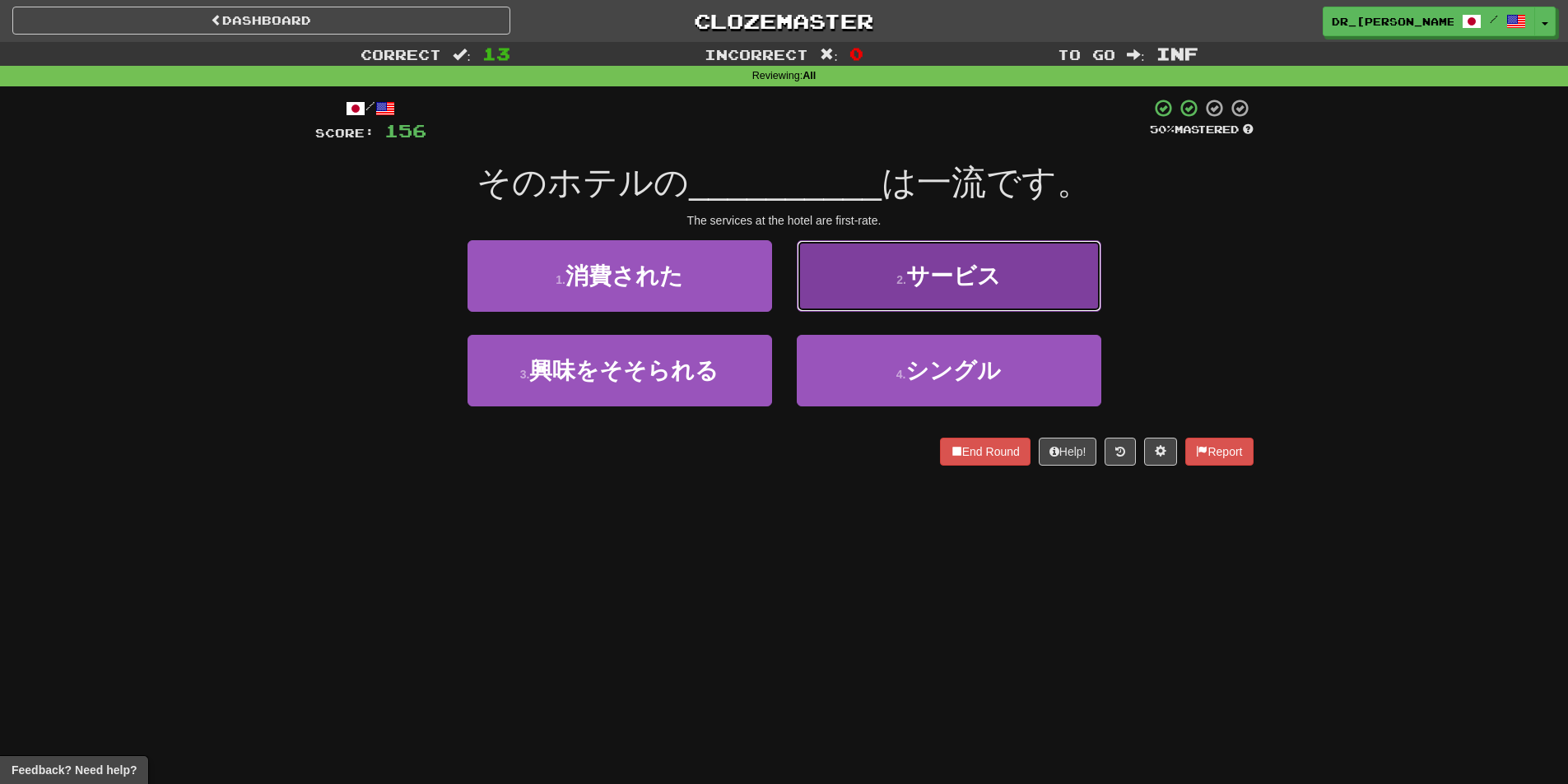
click at [867, 301] on button "2 . サービス" at bounding box center [949, 277] width 305 height 72
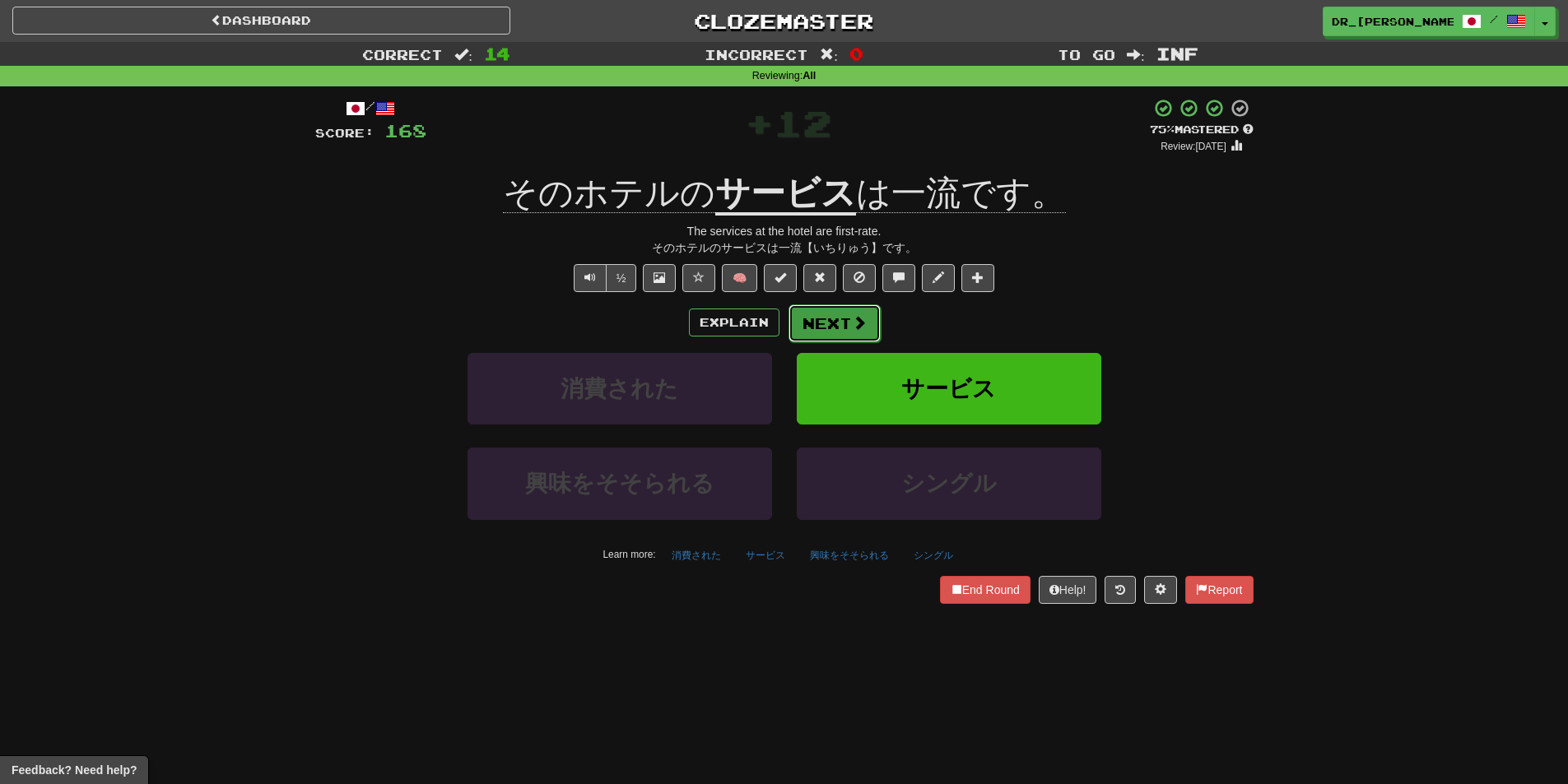
click at [860, 320] on span at bounding box center [859, 322] width 15 height 15
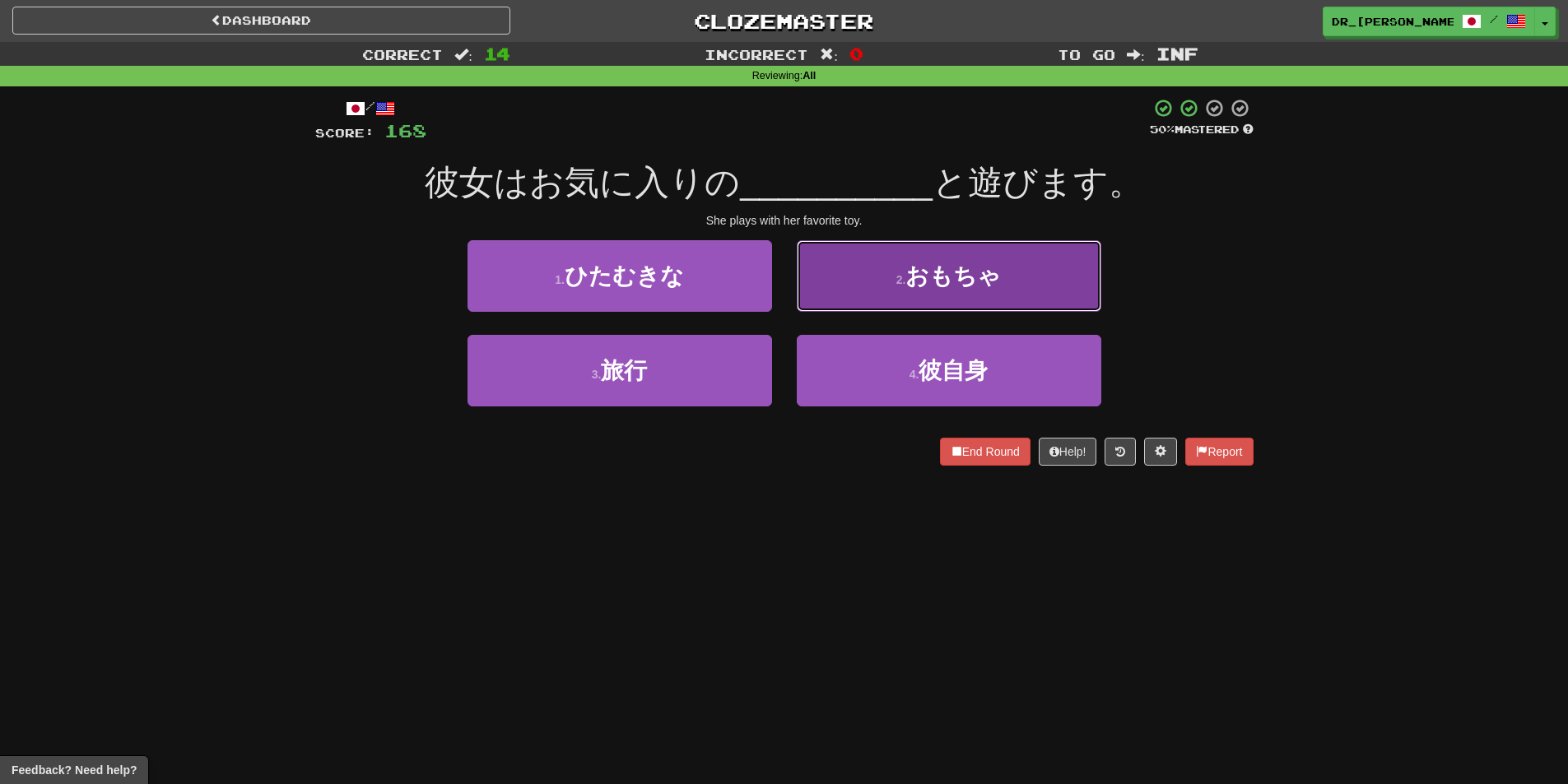
click at [816, 284] on button "2 . おもちゃ" at bounding box center [949, 277] width 305 height 72
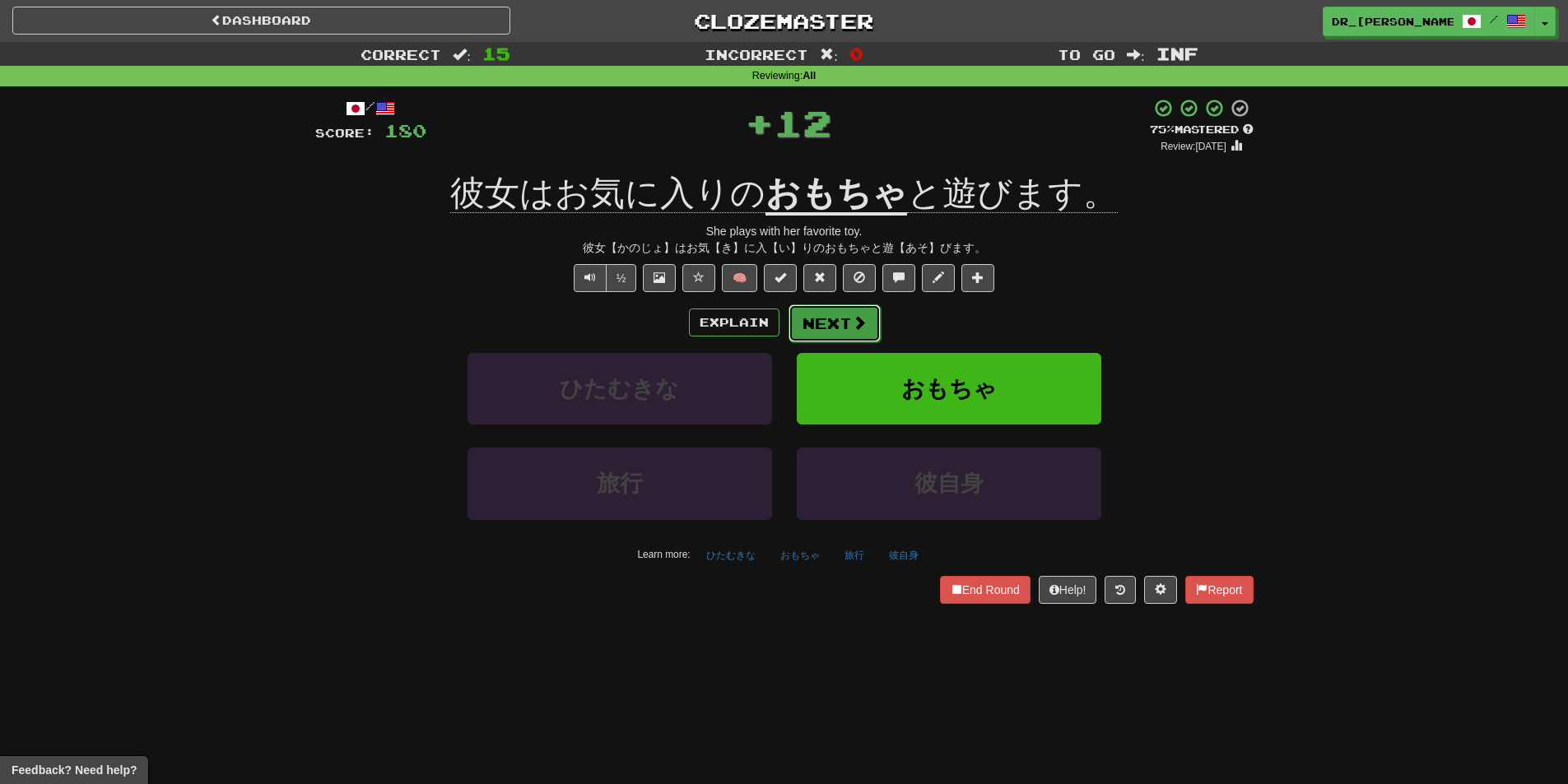
click at [852, 319] on span at bounding box center [859, 322] width 15 height 15
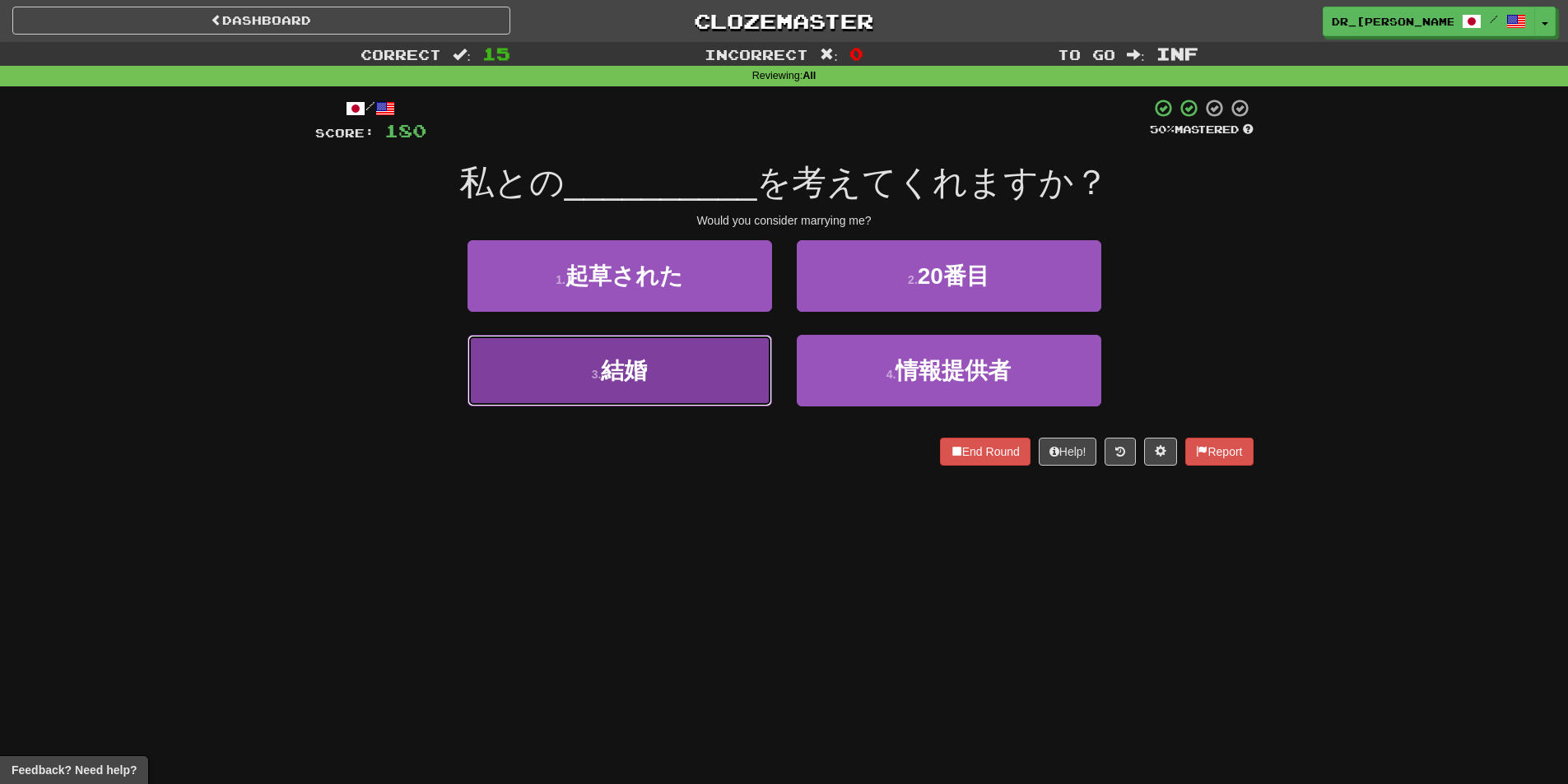
click at [720, 358] on button "3 . 結婚" at bounding box center [620, 371] width 305 height 72
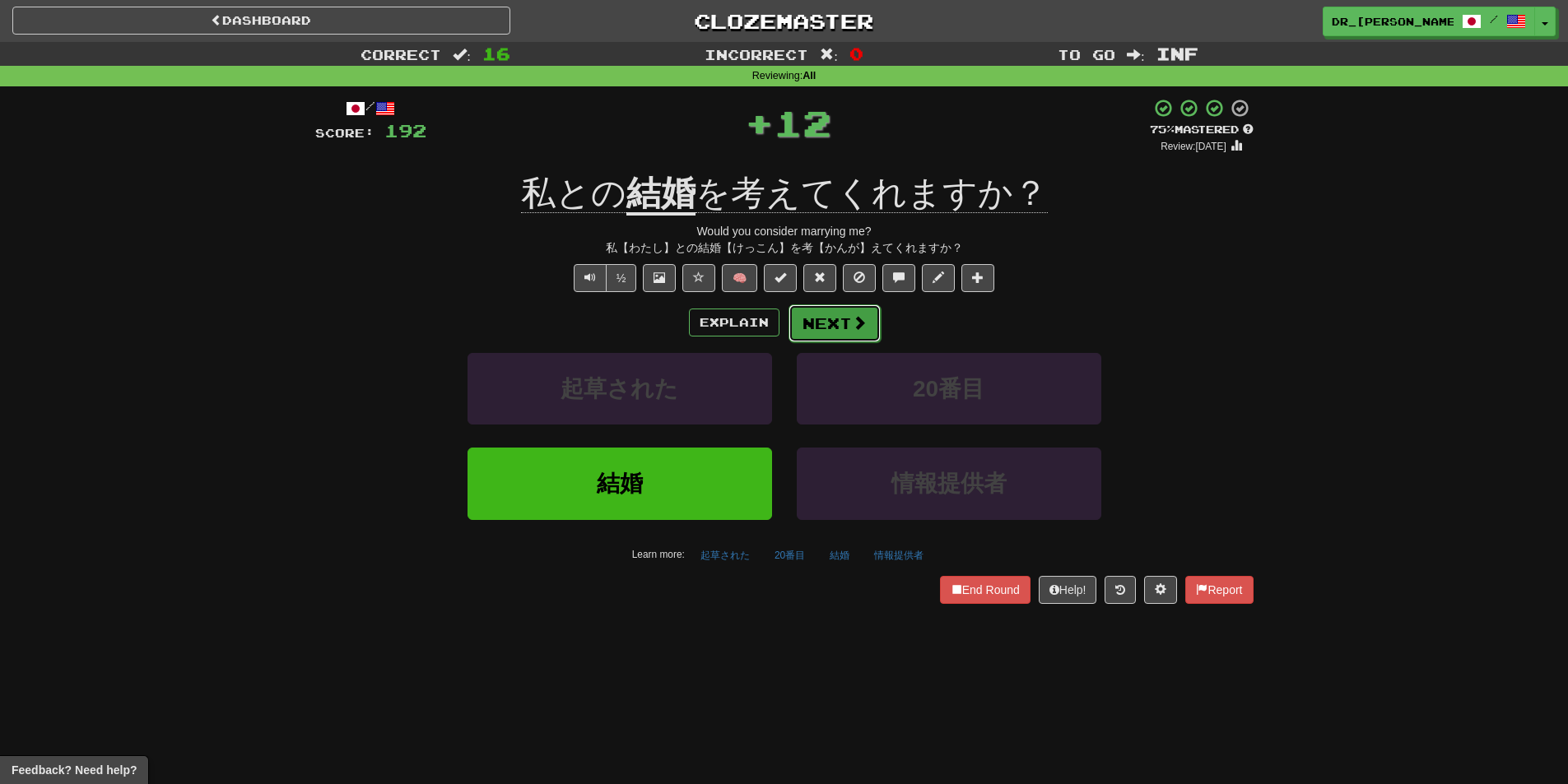
click at [838, 320] on button "Next" at bounding box center [834, 323] width 92 height 38
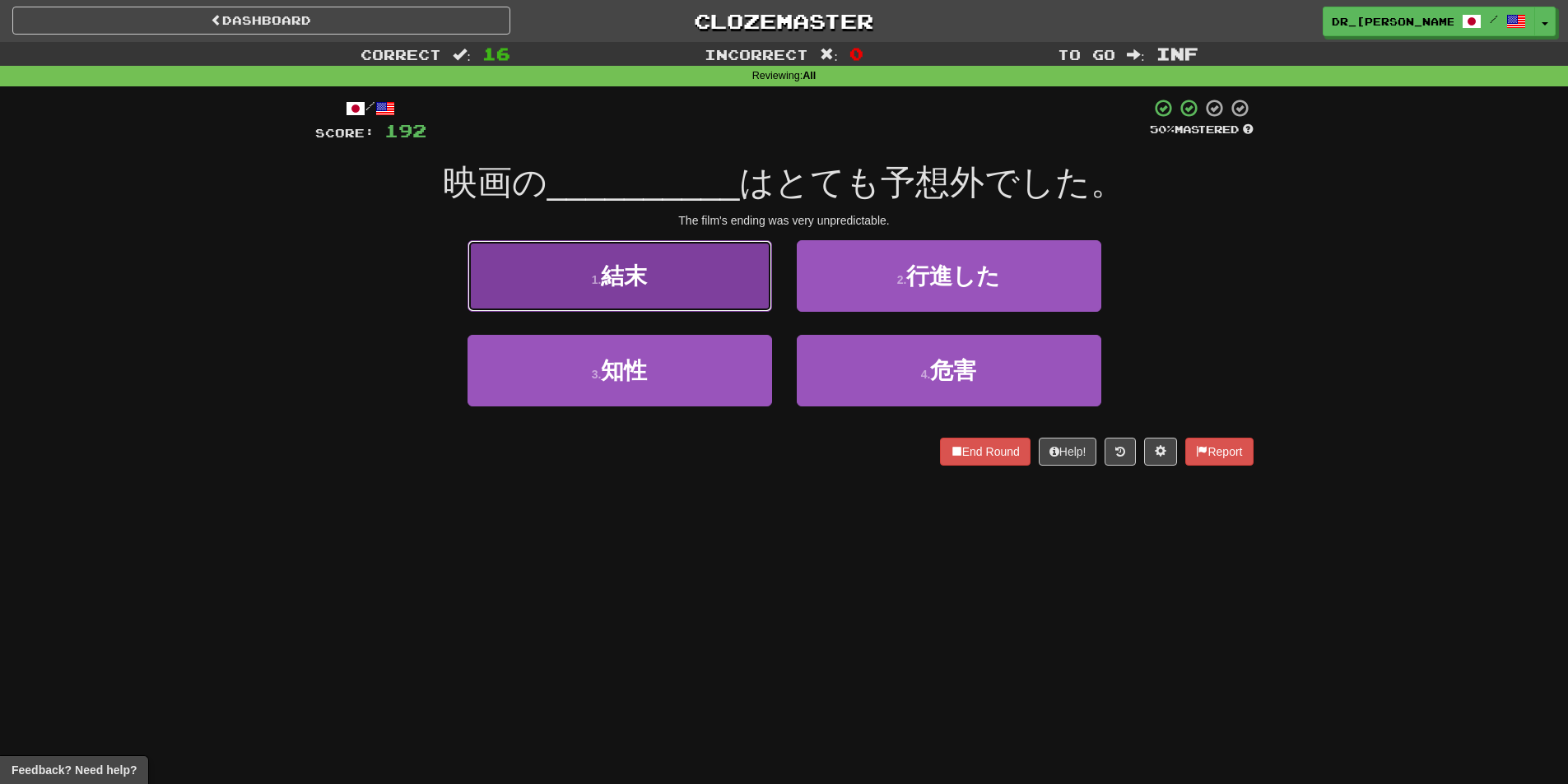
click at [732, 299] on button "1 . 結末" at bounding box center [620, 277] width 305 height 72
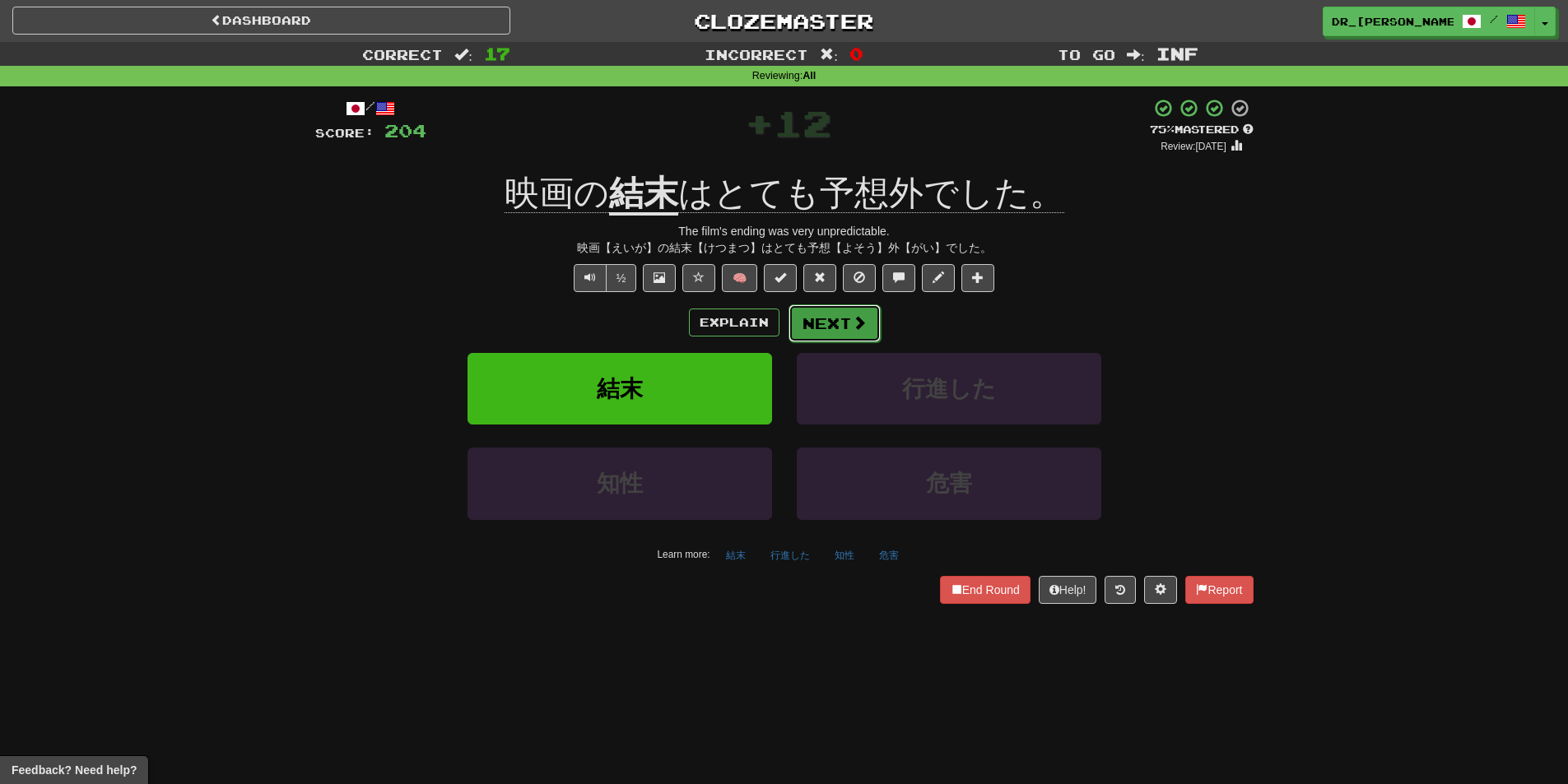
click at [843, 321] on button "Next" at bounding box center [834, 323] width 92 height 38
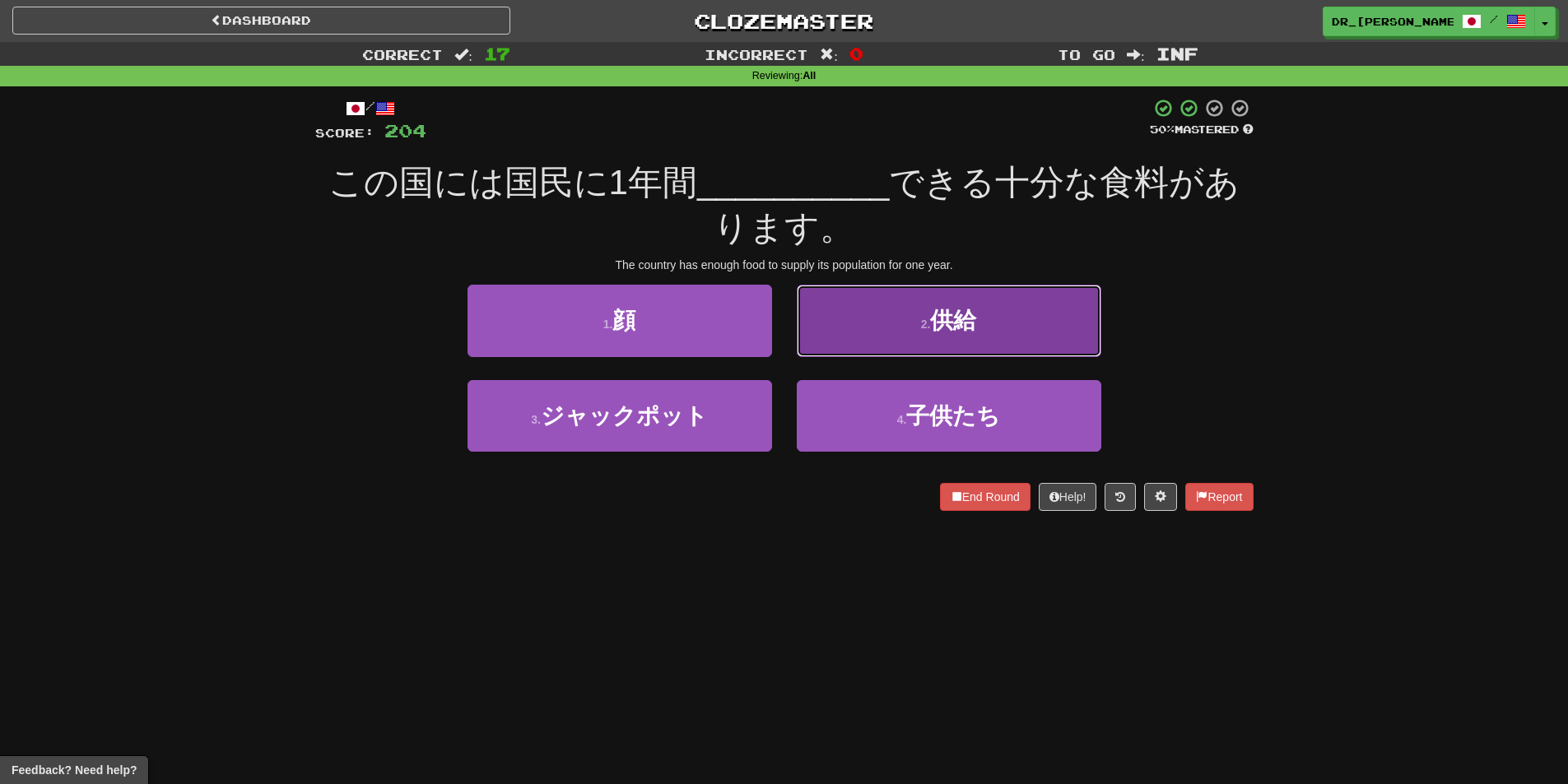
click at [843, 320] on button "2 . 供給" at bounding box center [949, 320] width 305 height 72
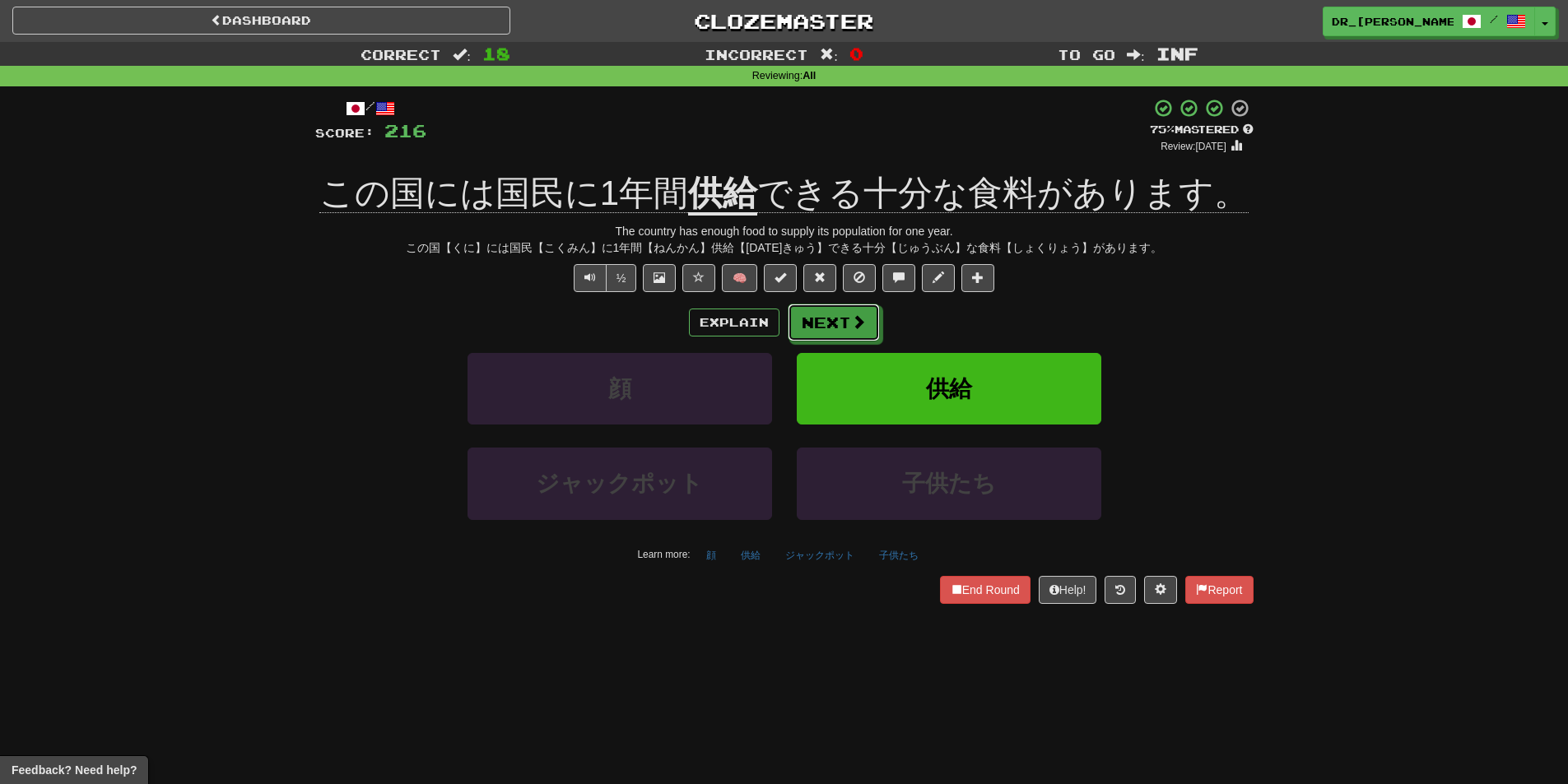
click at [843, 320] on button "Next" at bounding box center [833, 322] width 92 height 38
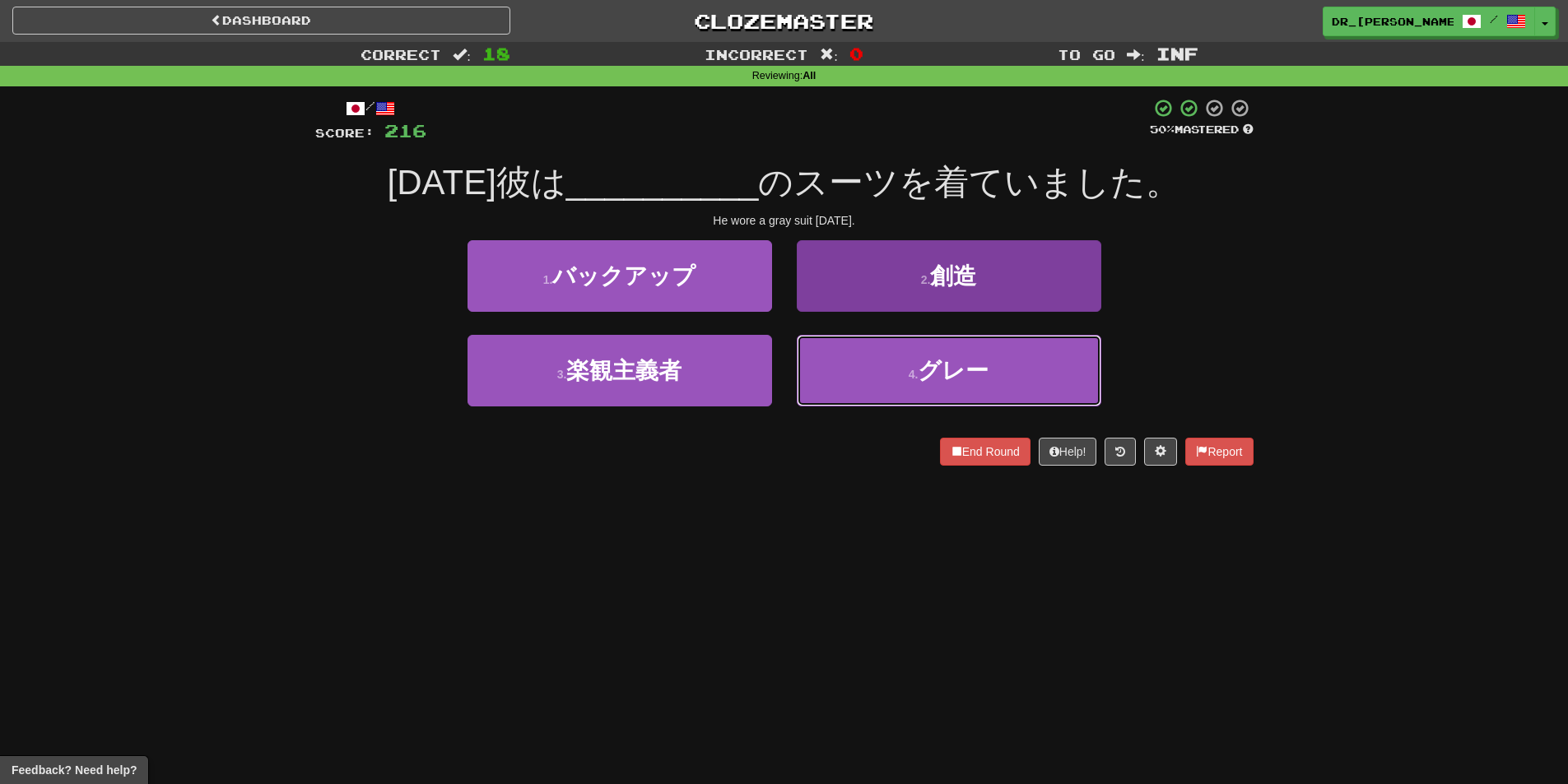
click at [884, 358] on button "4 . グレー" at bounding box center [949, 371] width 305 height 72
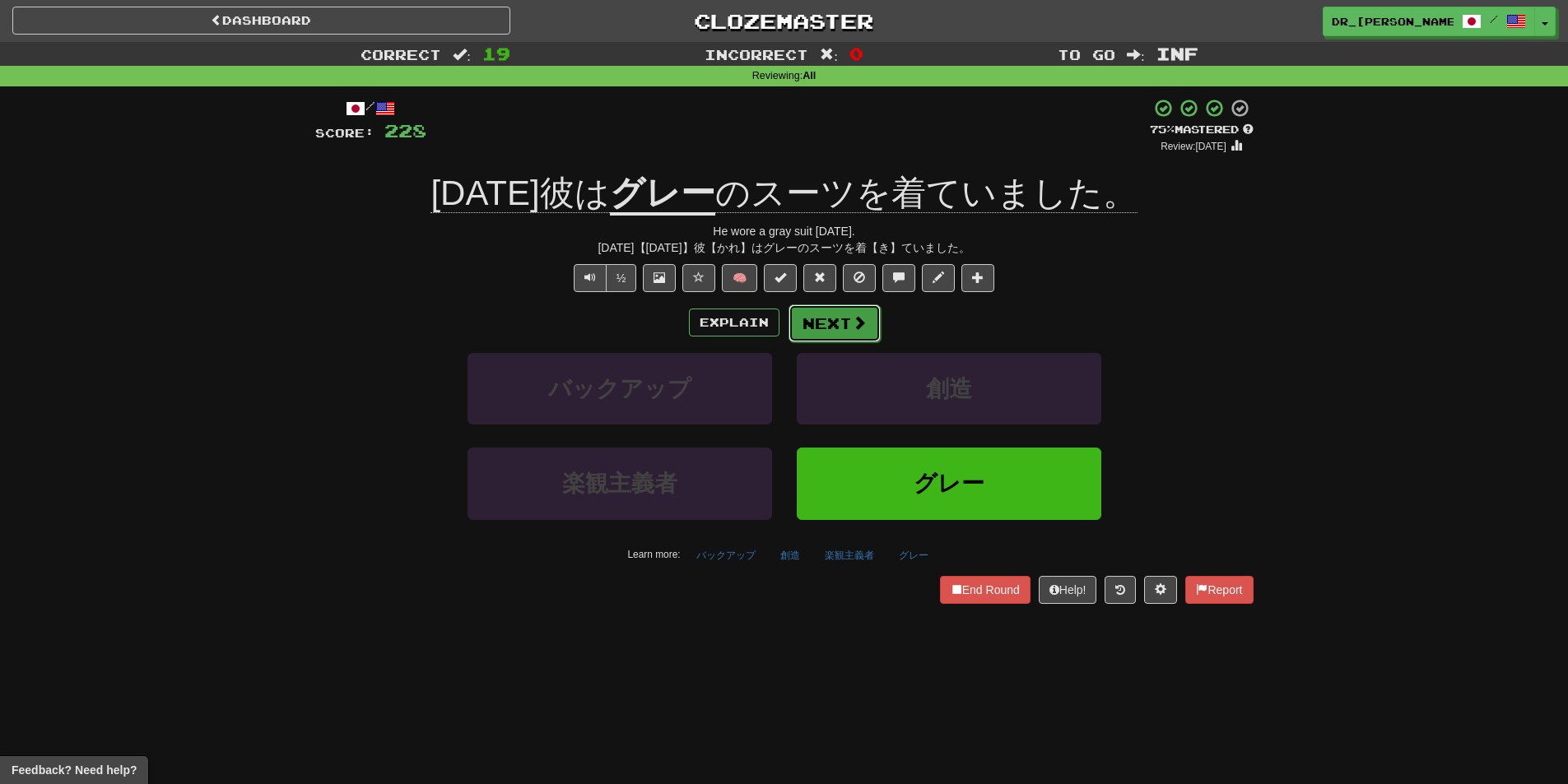
click at [840, 323] on button "Next" at bounding box center [834, 323] width 92 height 38
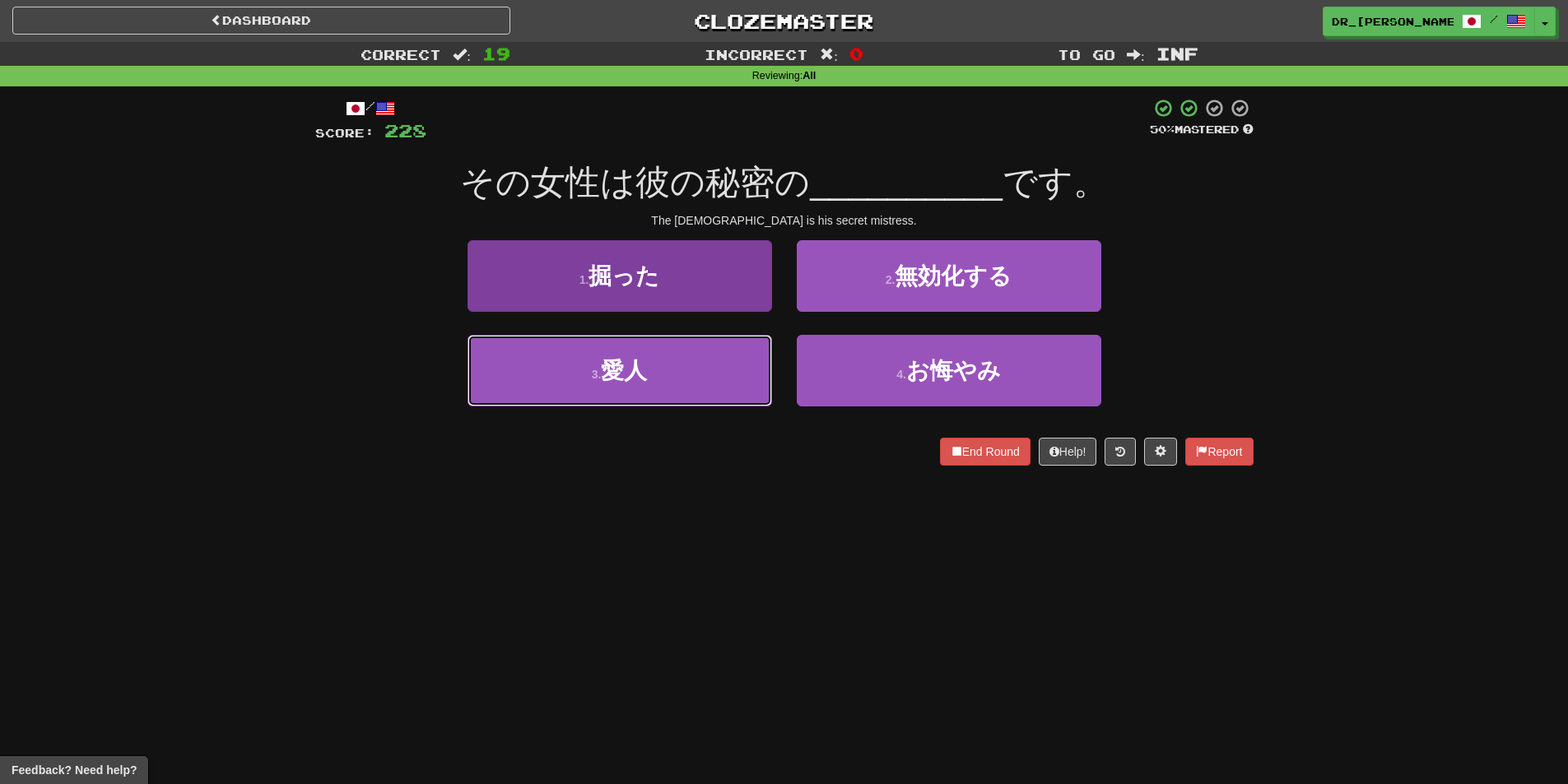
click at [670, 369] on button "3 . 愛人" at bounding box center [620, 371] width 305 height 72
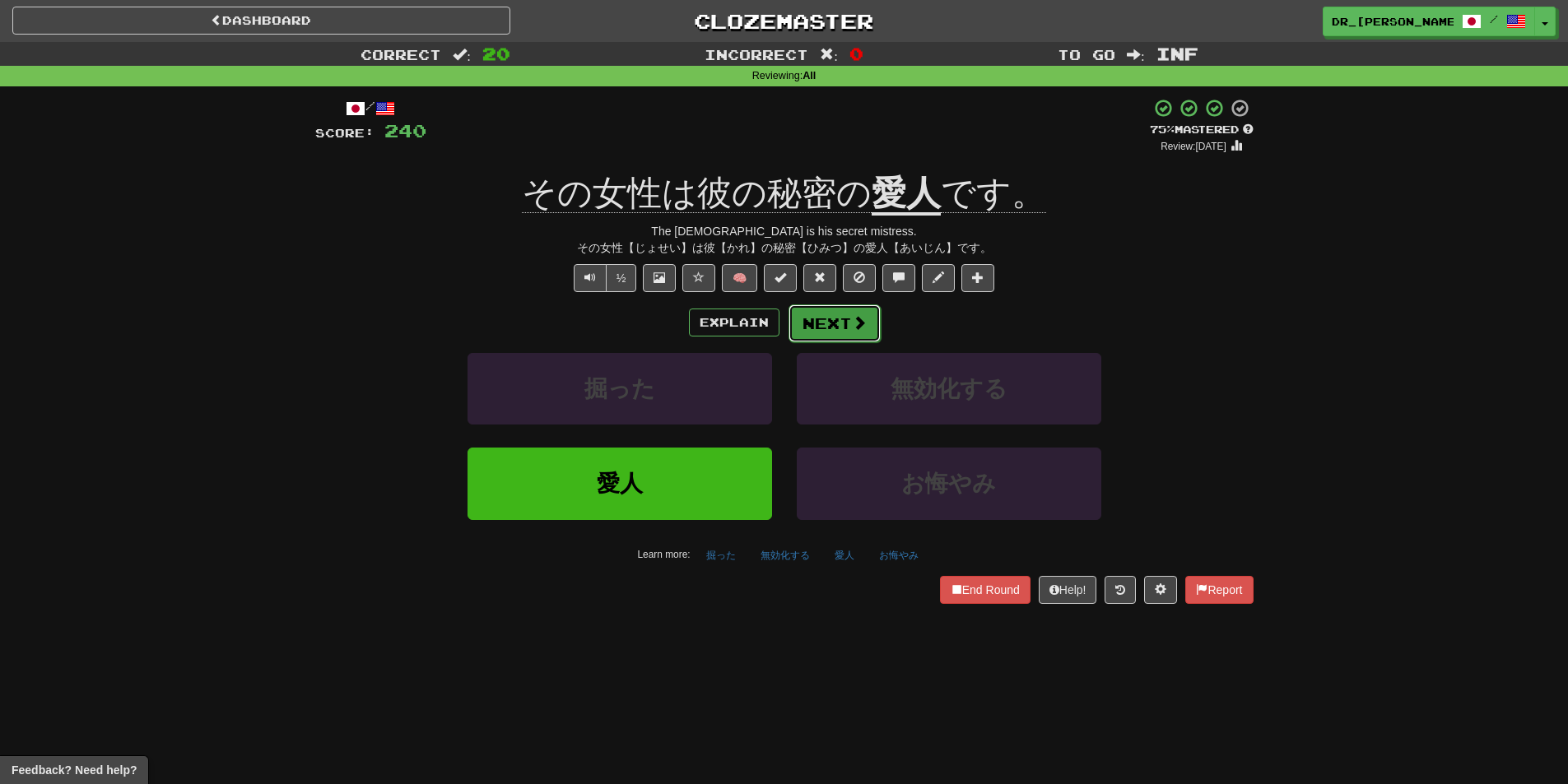
click at [831, 322] on button "Next" at bounding box center [834, 323] width 92 height 38
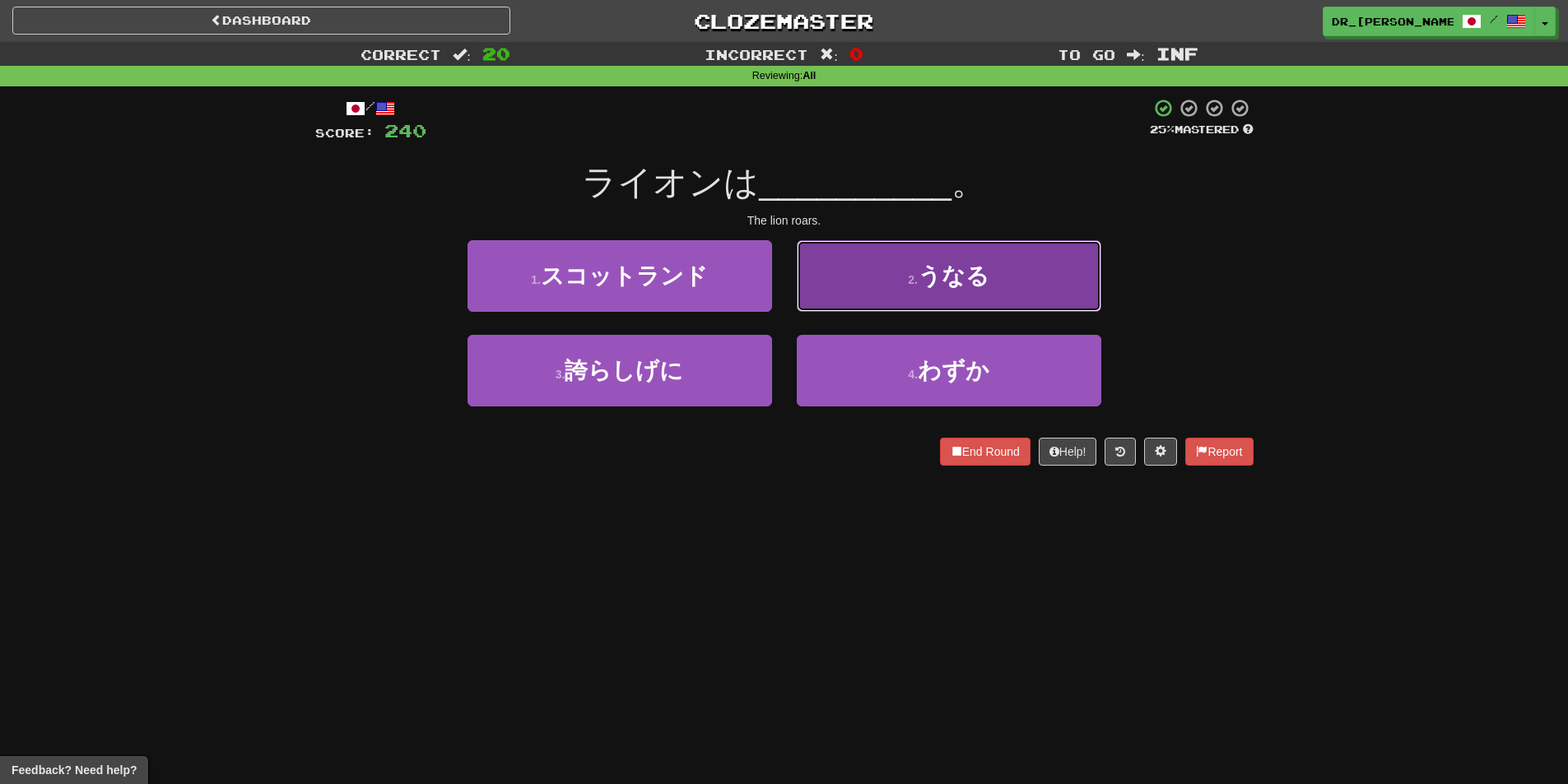
click at [880, 289] on button "2 . うなる" at bounding box center [949, 277] width 305 height 72
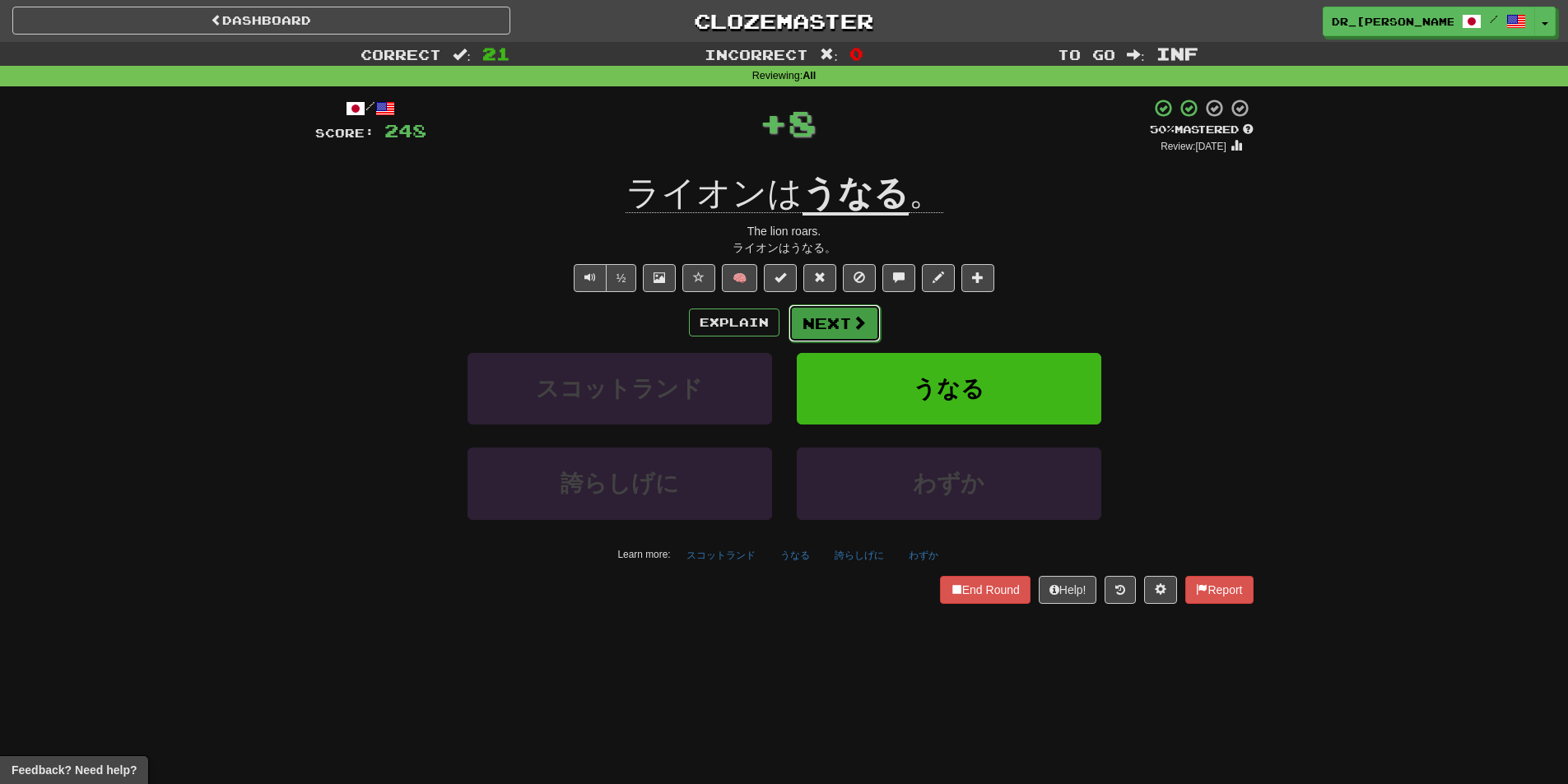
click at [855, 316] on span at bounding box center [859, 322] width 15 height 15
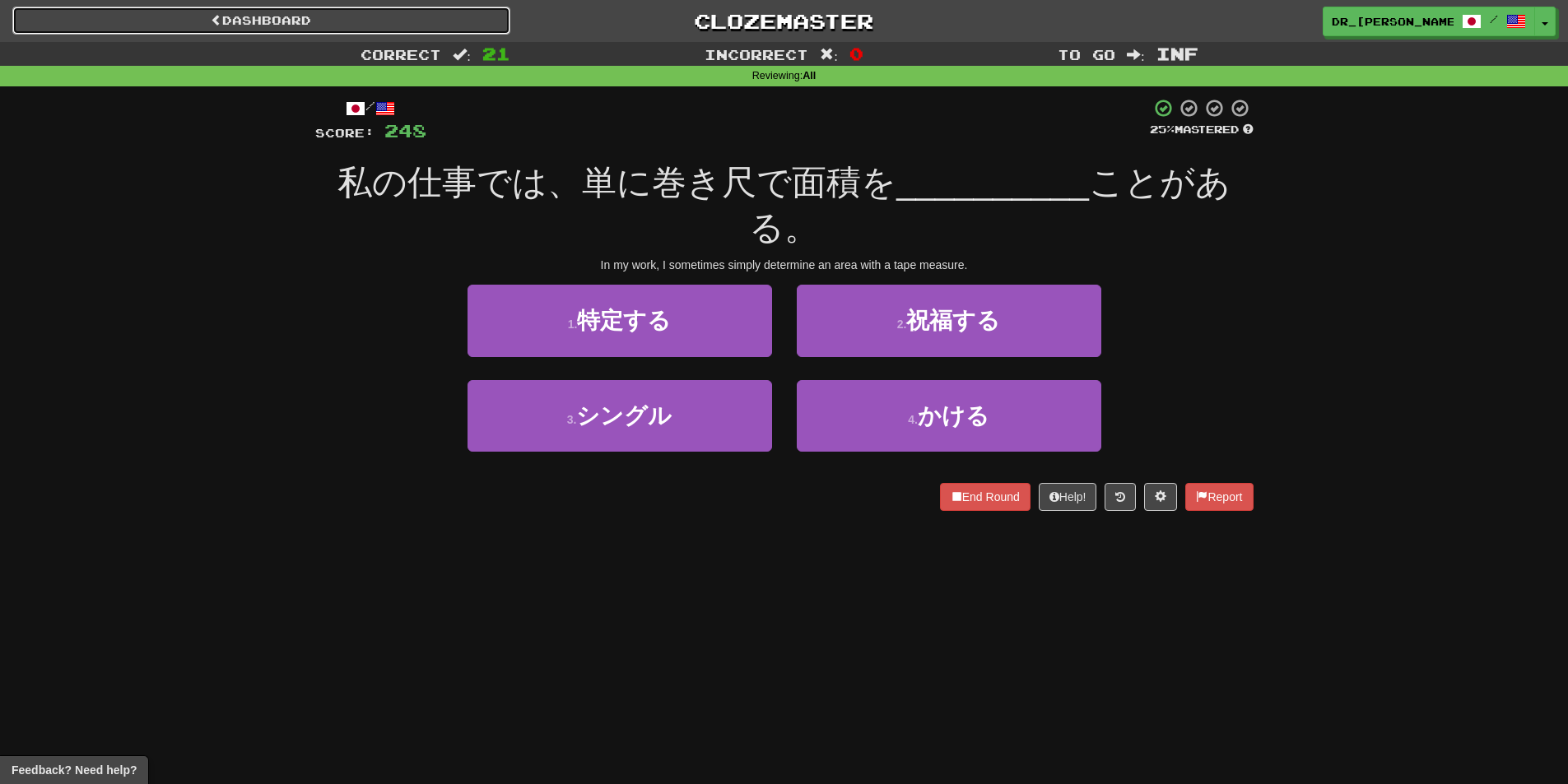
click at [373, 25] on link "Dashboard" at bounding box center [261, 20] width 498 height 28
